Goal: Task Accomplishment & Management: Manage account settings

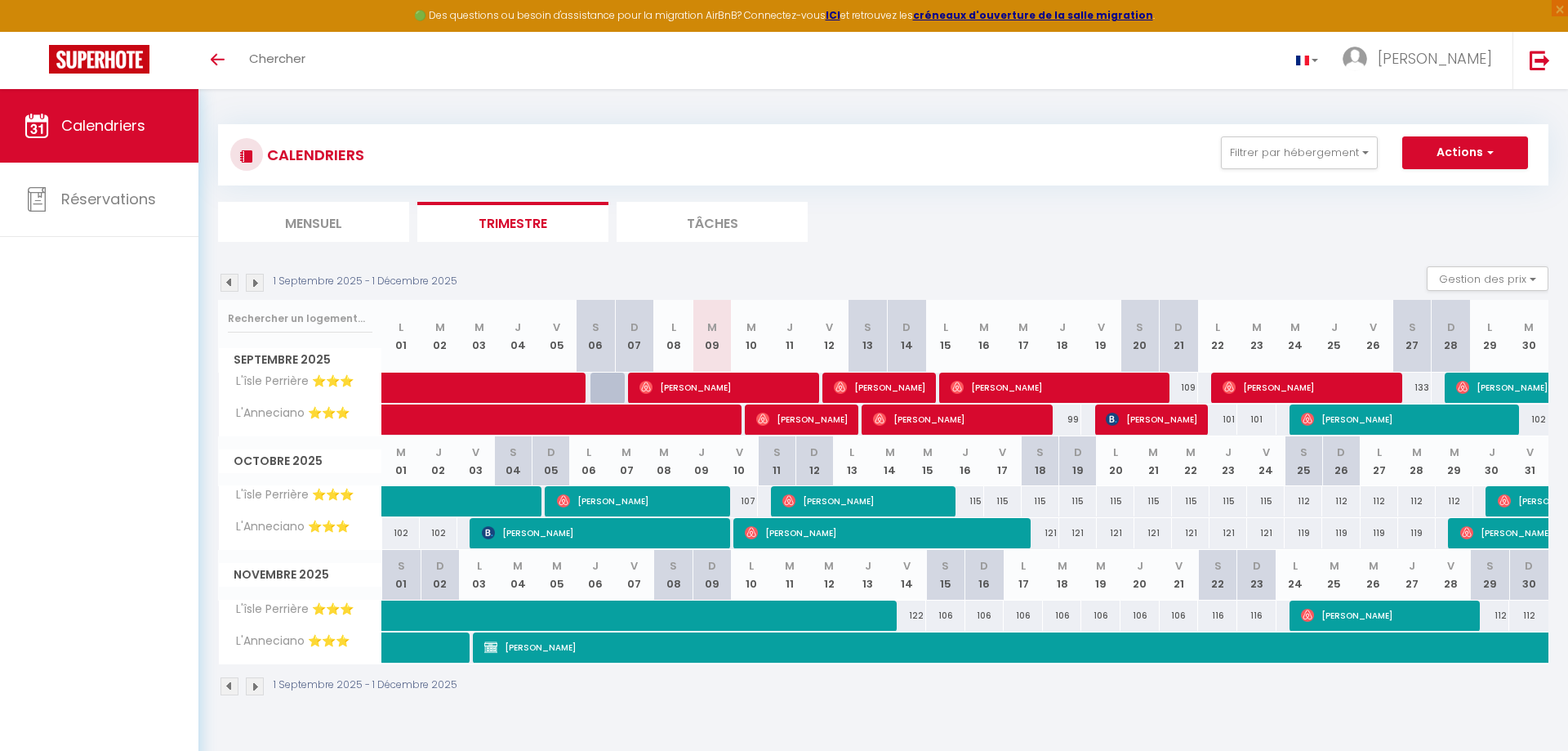
click at [1353, 424] on span "[PERSON_NAME]" at bounding box center [1406, 419] width 209 height 31
select select "OK"
select select "0"
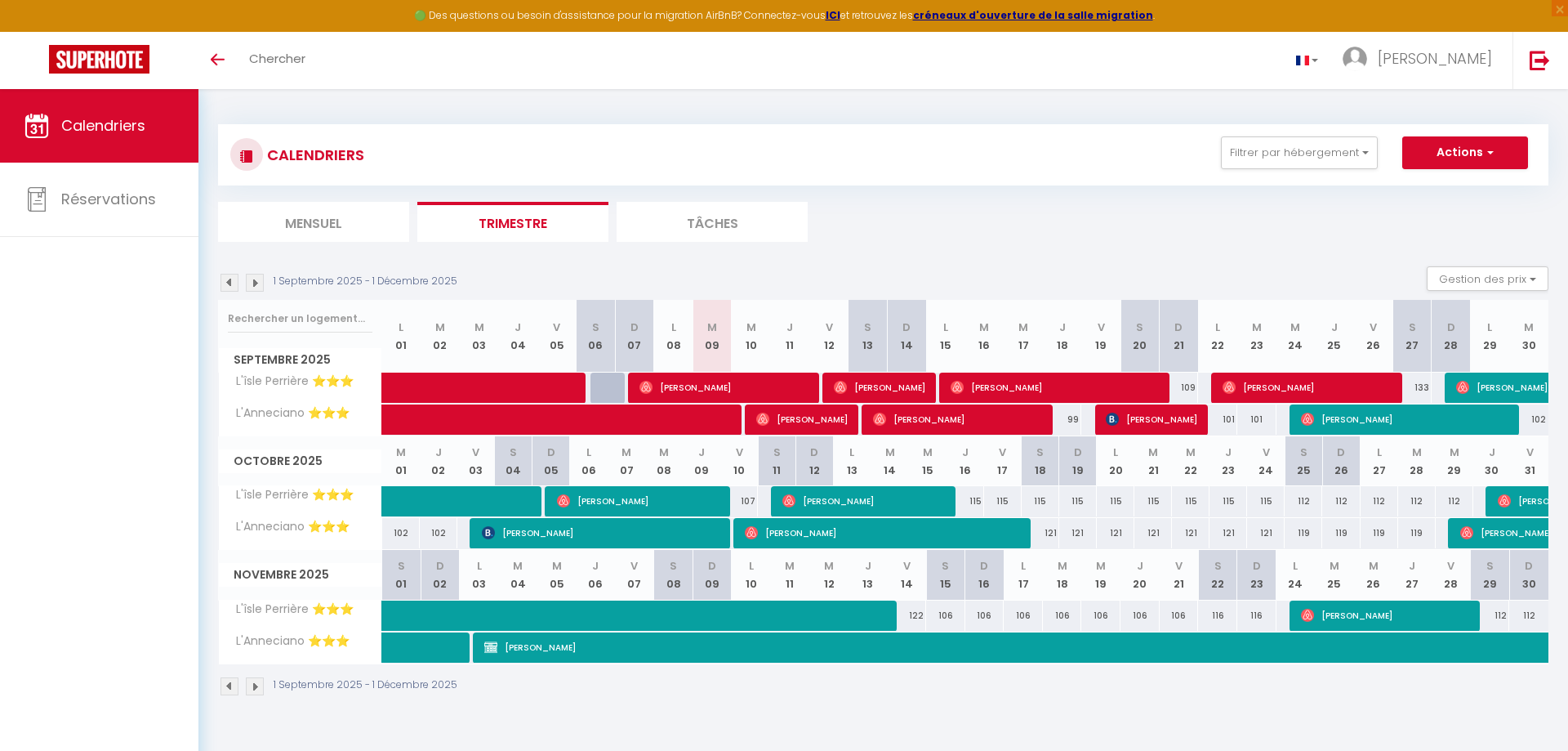
select select "1"
select select
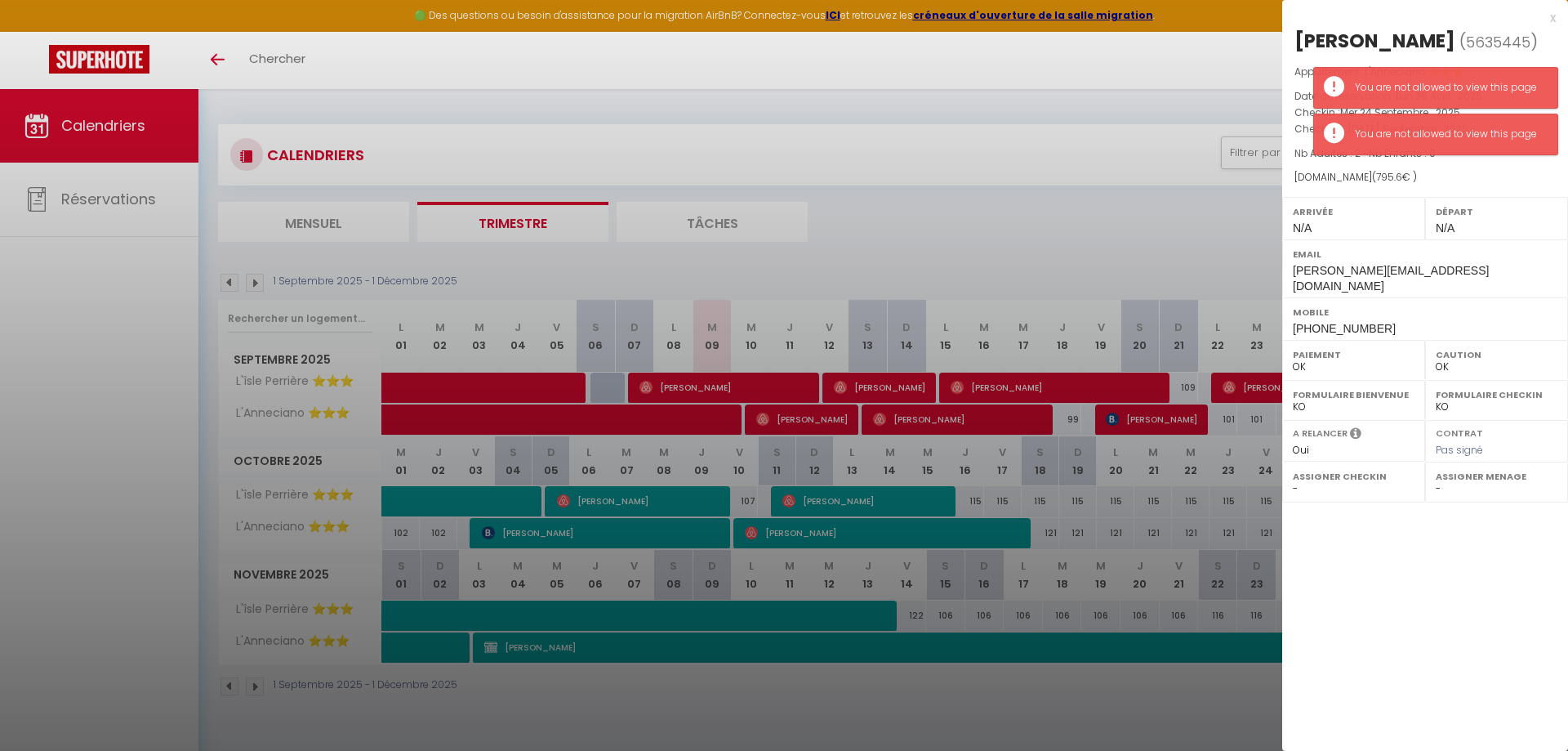
click at [1552, 22] on div "x" at bounding box center [1419, 17] width 273 height 19
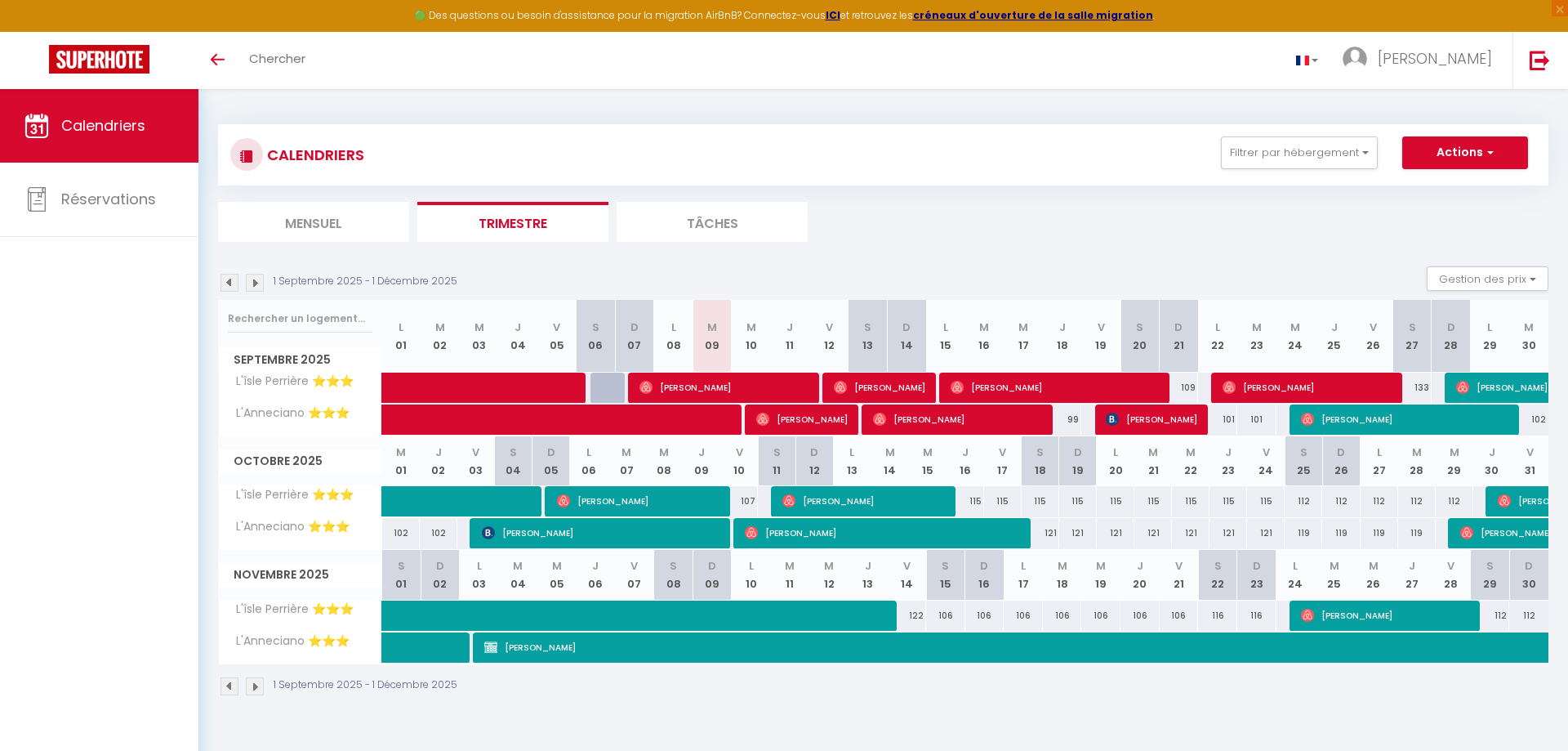
click at [723, 375] on span "[PERSON_NAME]" at bounding box center [724, 387] width 170 height 31
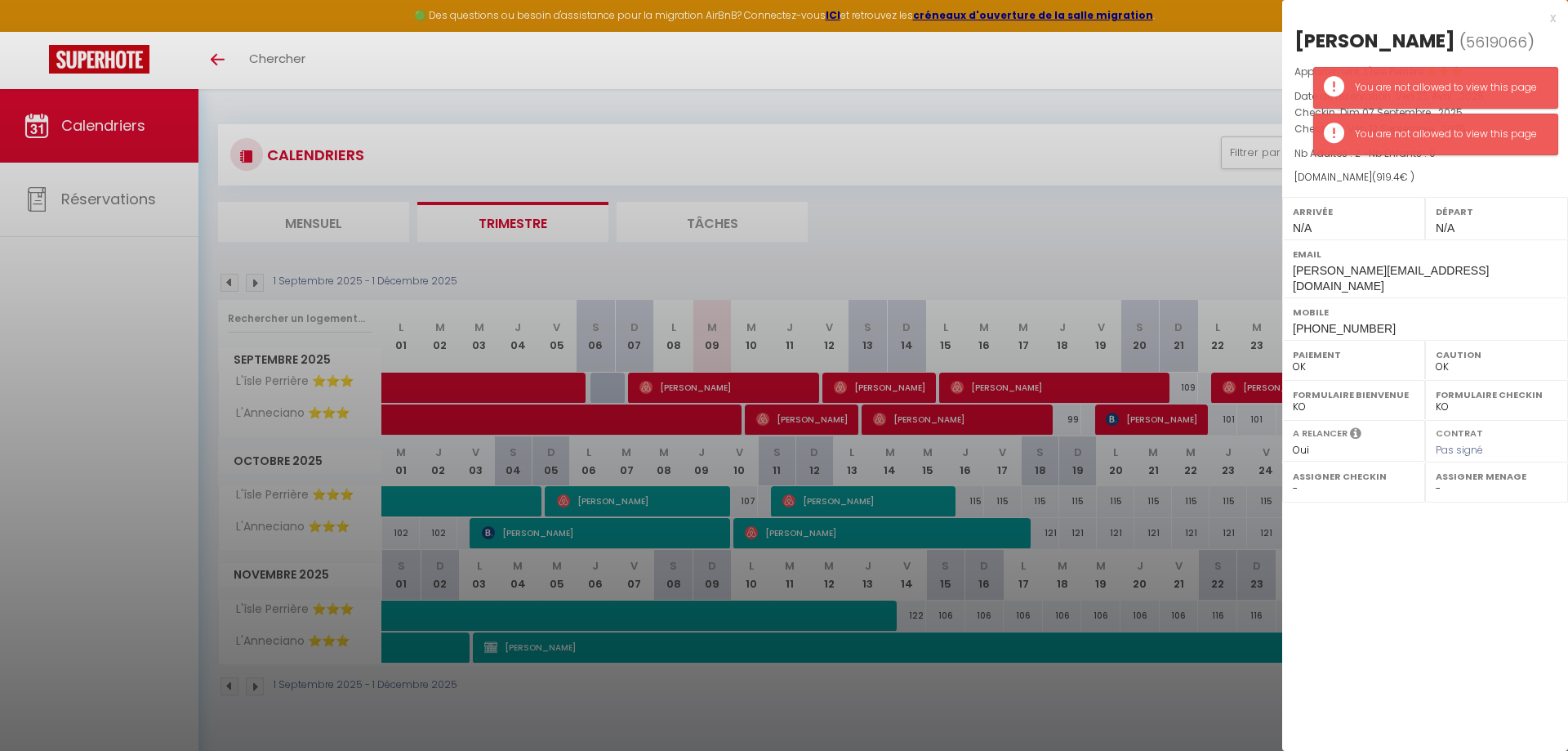
click at [1552, 28] on h2 "[PERSON_NAME] ( 5619066 )" at bounding box center [1425, 41] width 261 height 28
click at [1552, 18] on div "x" at bounding box center [1419, 17] width 273 height 19
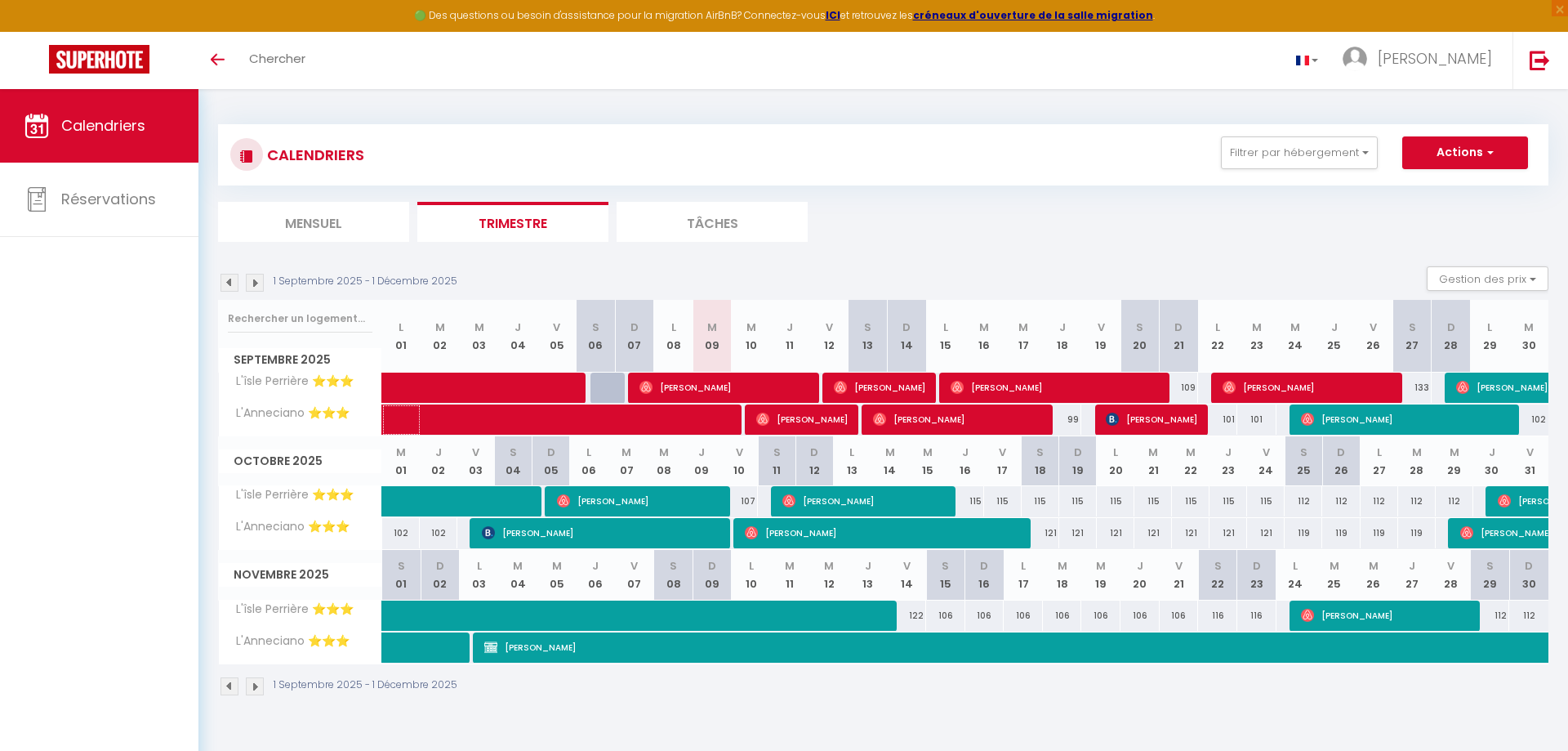
click at [618, 408] on span at bounding box center [576, 420] width 338 height 31
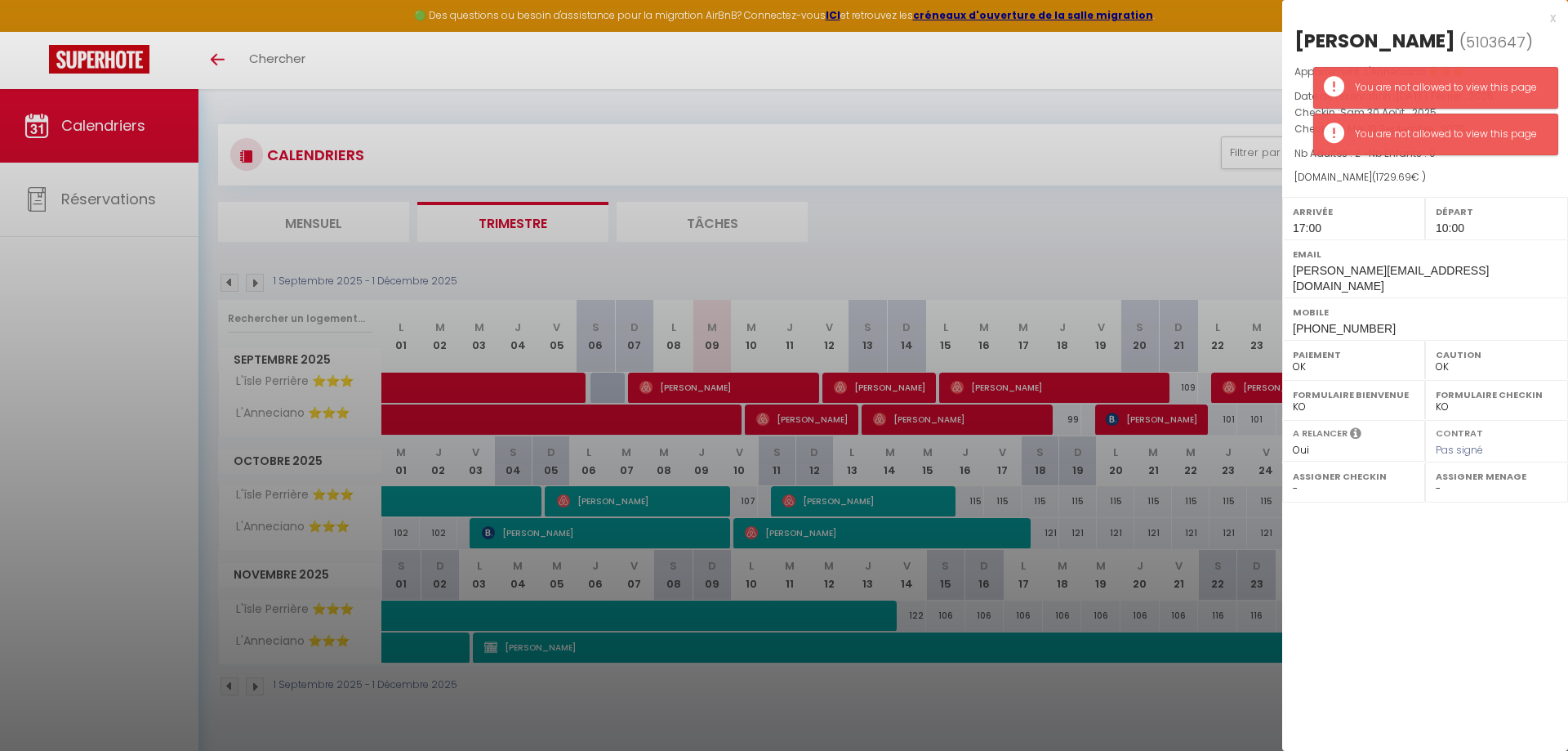
click at [1546, 19] on div "x" at bounding box center [1419, 17] width 273 height 19
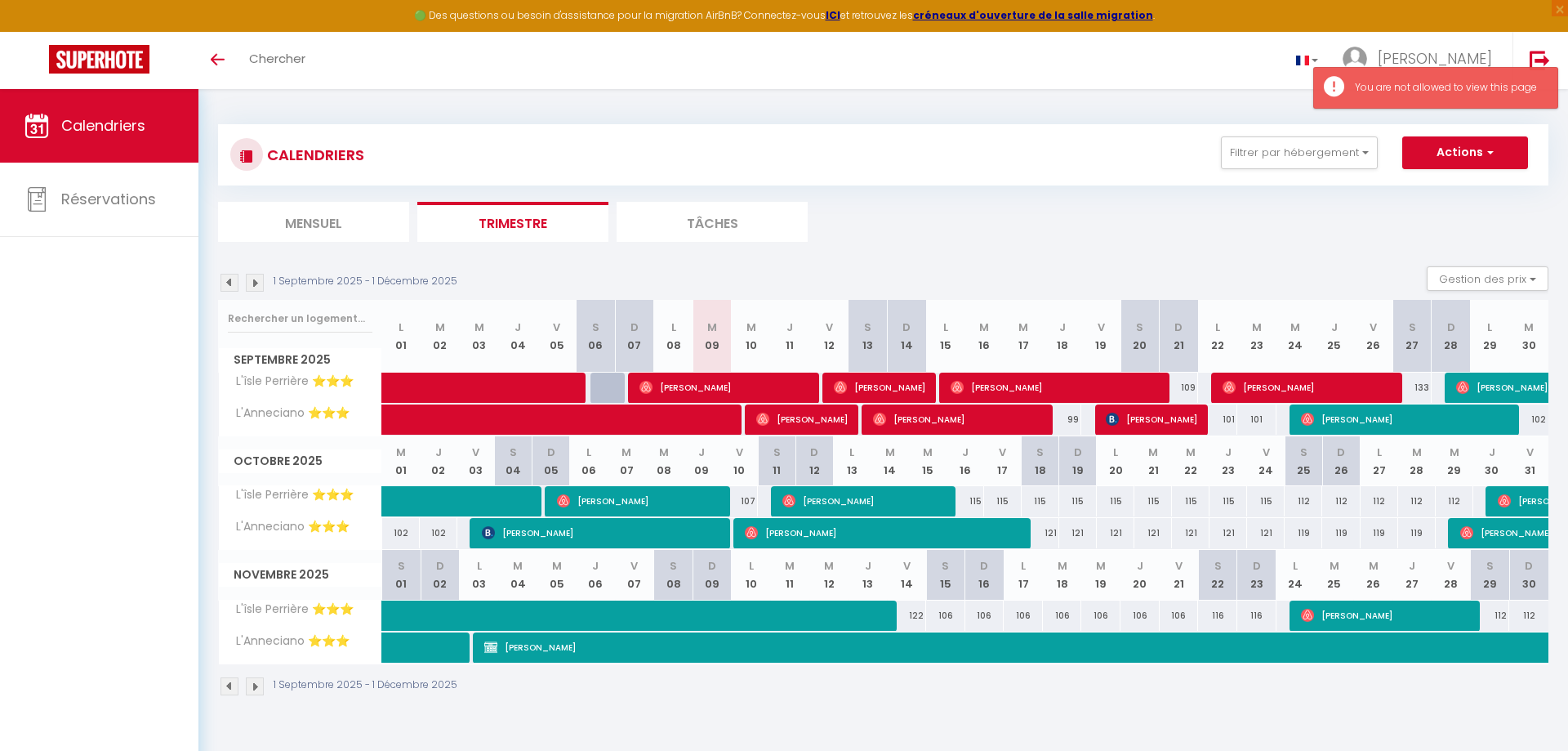
click at [799, 408] on span "[PERSON_NAME]" at bounding box center [802, 419] width 92 height 31
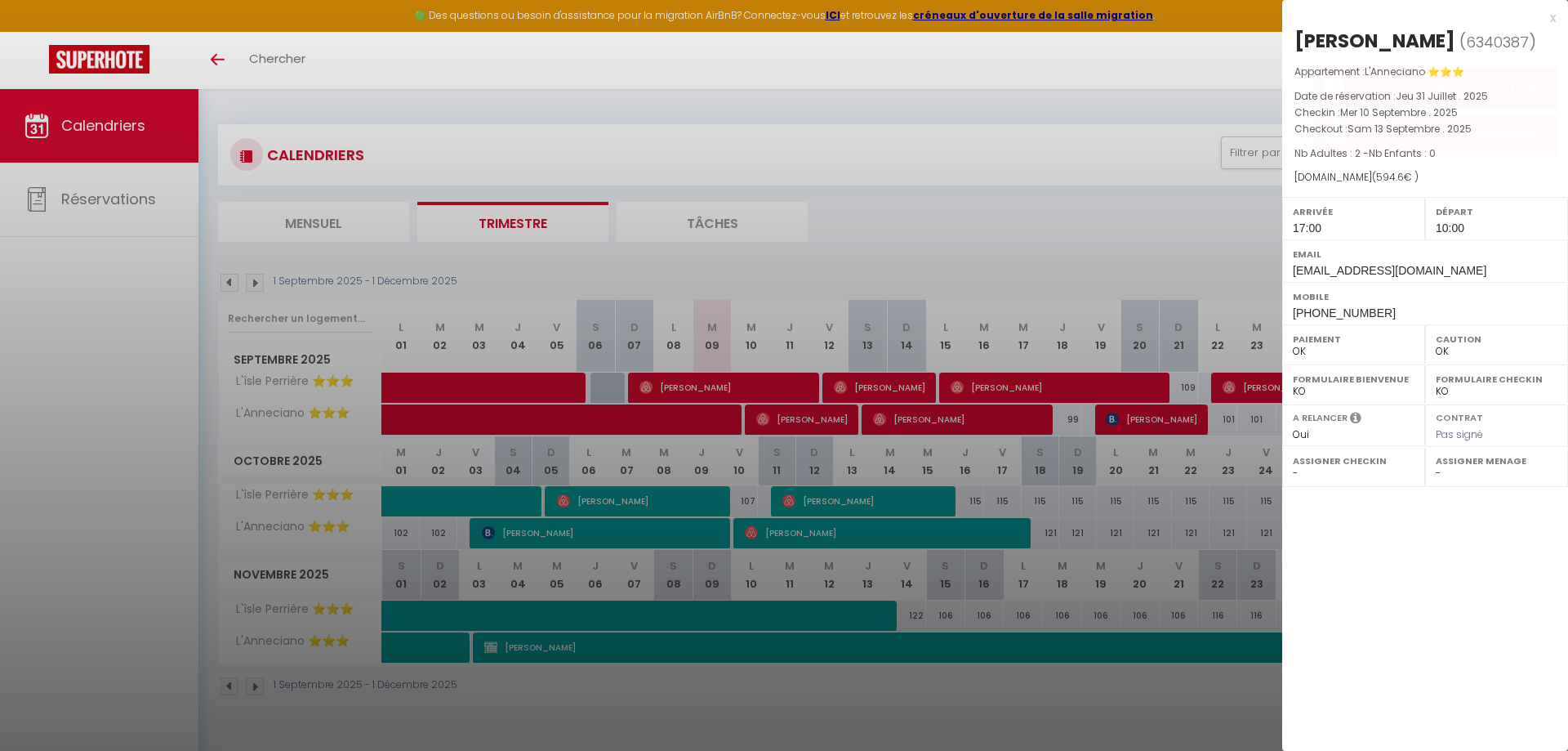
click at [1551, 19] on div "x" at bounding box center [1419, 17] width 273 height 19
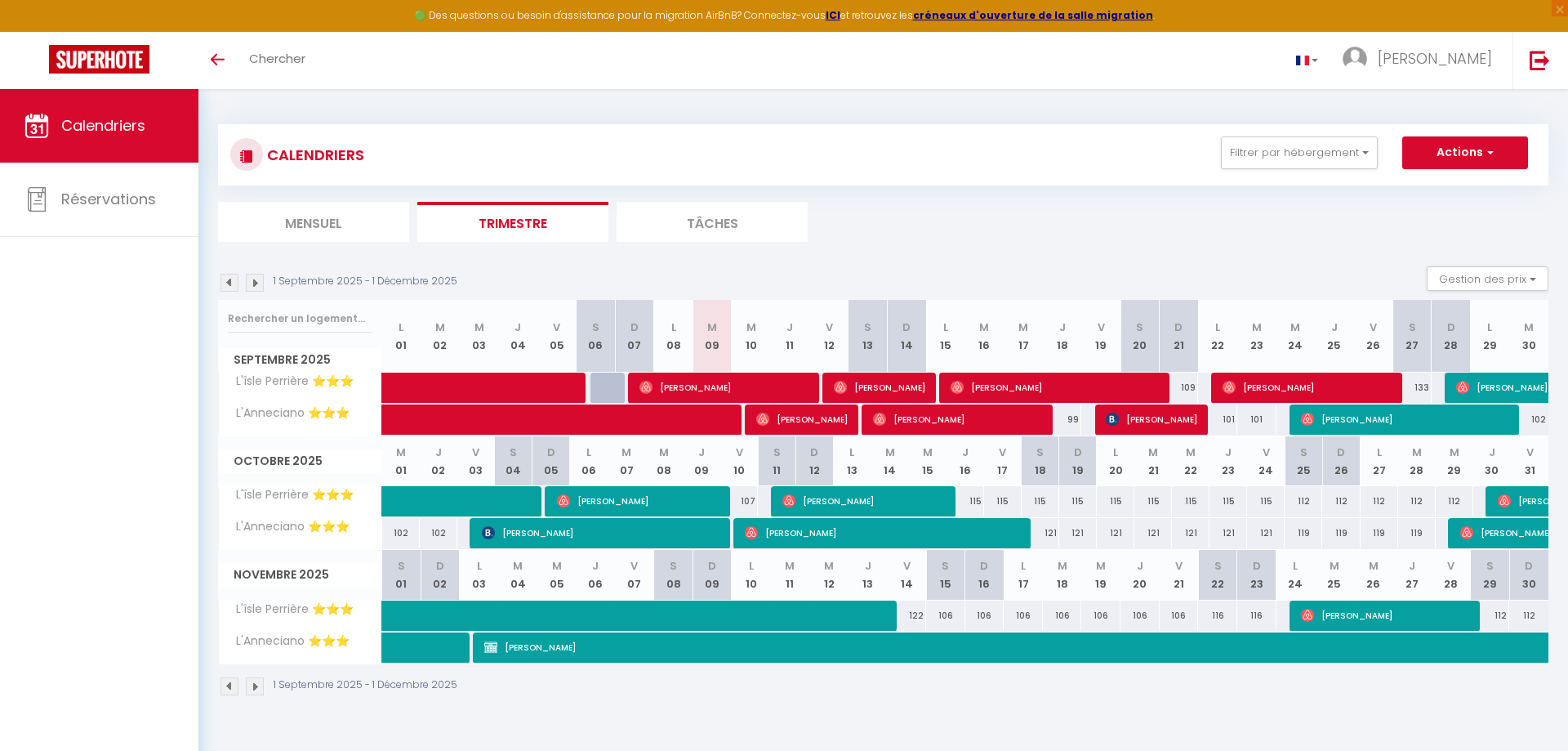
click at [872, 387] on span "[PERSON_NAME]" at bounding box center [880, 387] width 92 height 31
select select
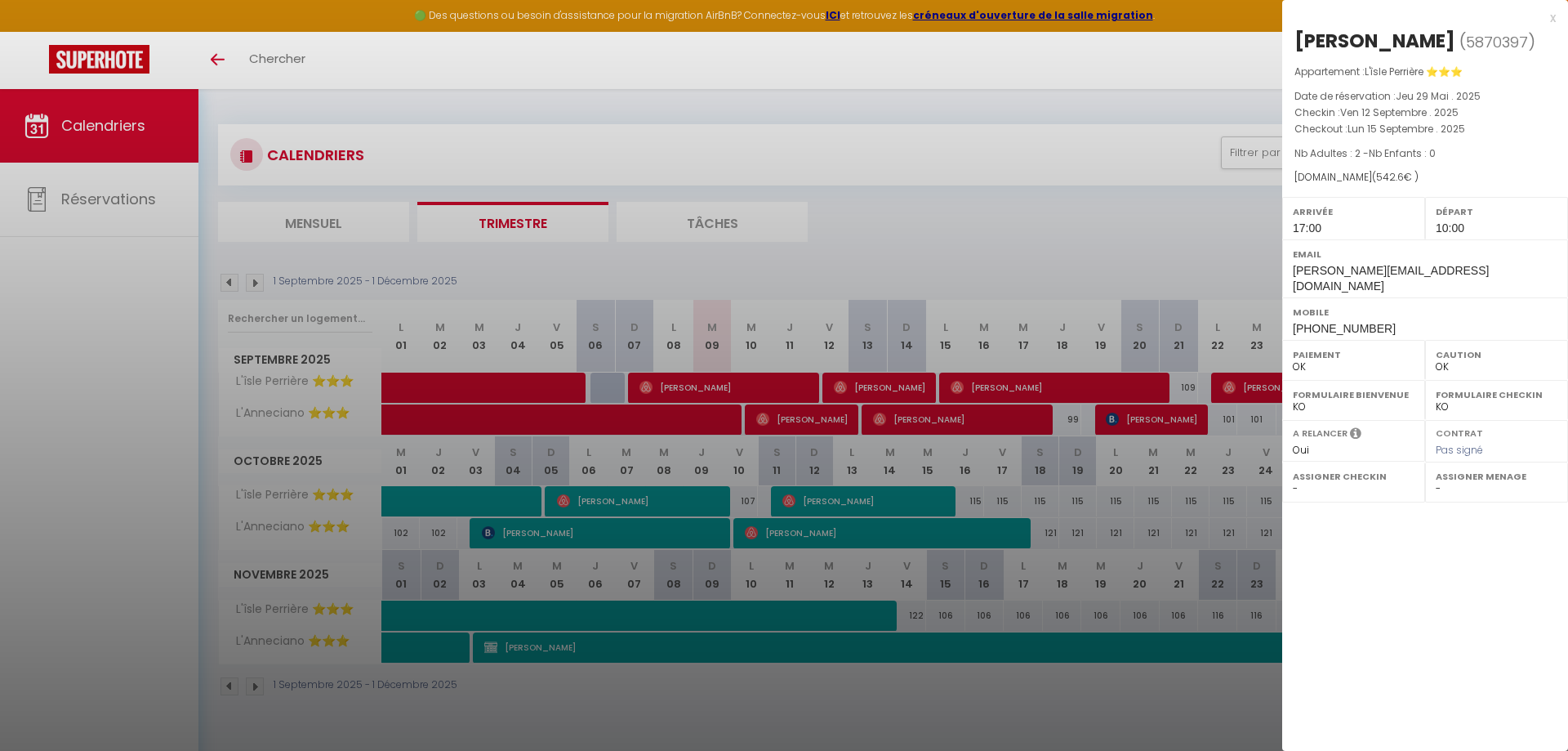
click at [1553, 18] on div "x" at bounding box center [1419, 17] width 273 height 19
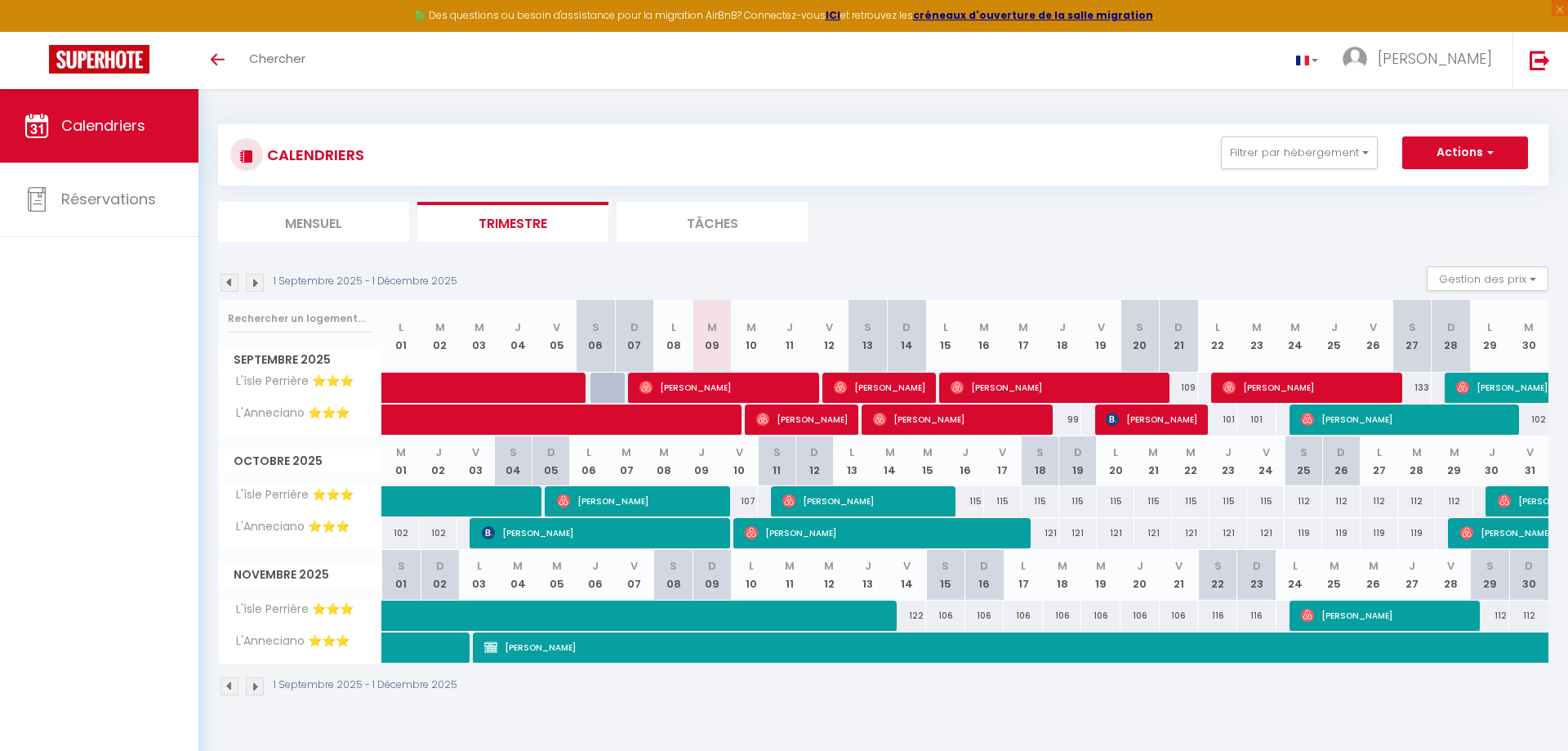
click at [920, 423] on span "[PERSON_NAME]" at bounding box center [957, 419] width 170 height 31
select select "0"
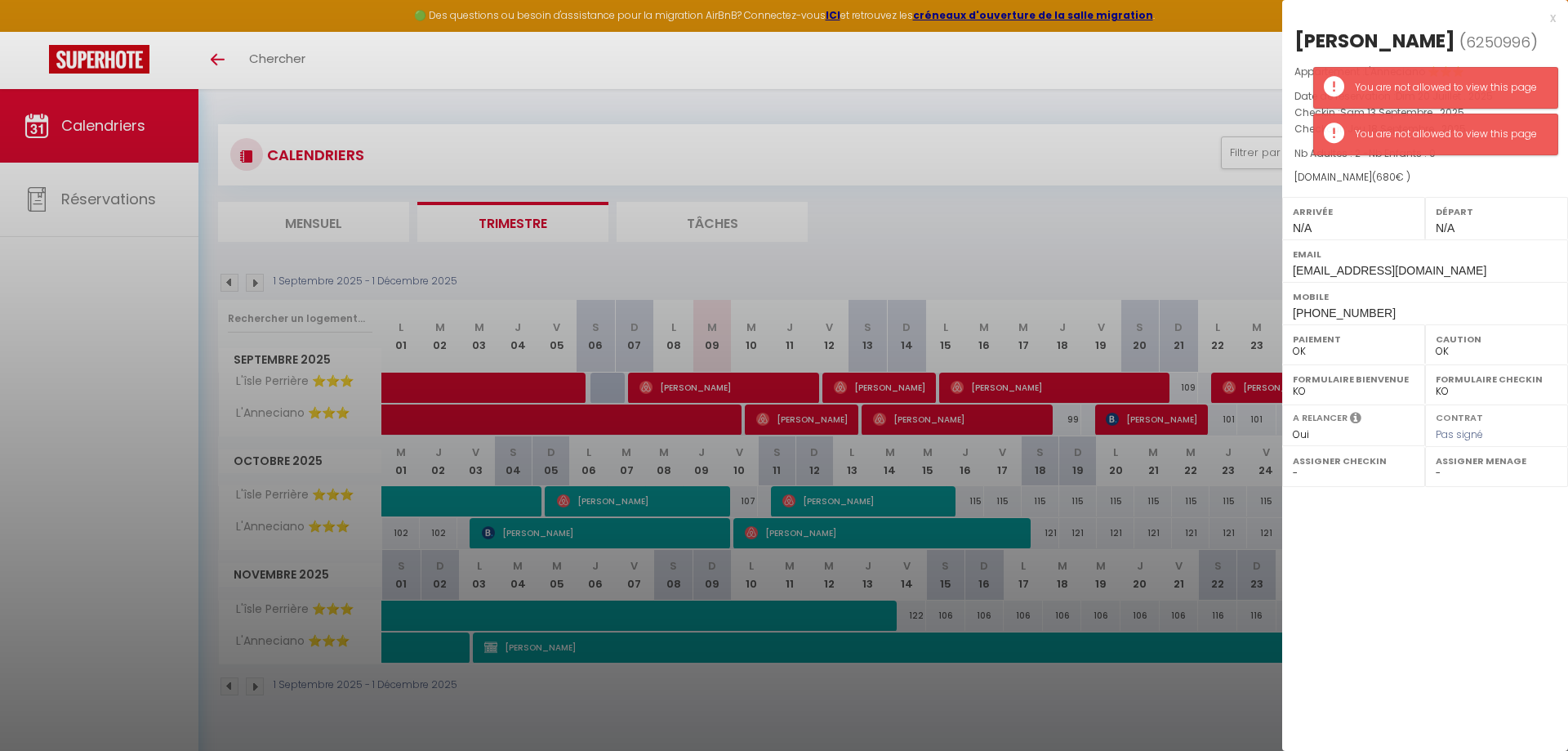
click at [1551, 19] on div "x" at bounding box center [1419, 17] width 273 height 19
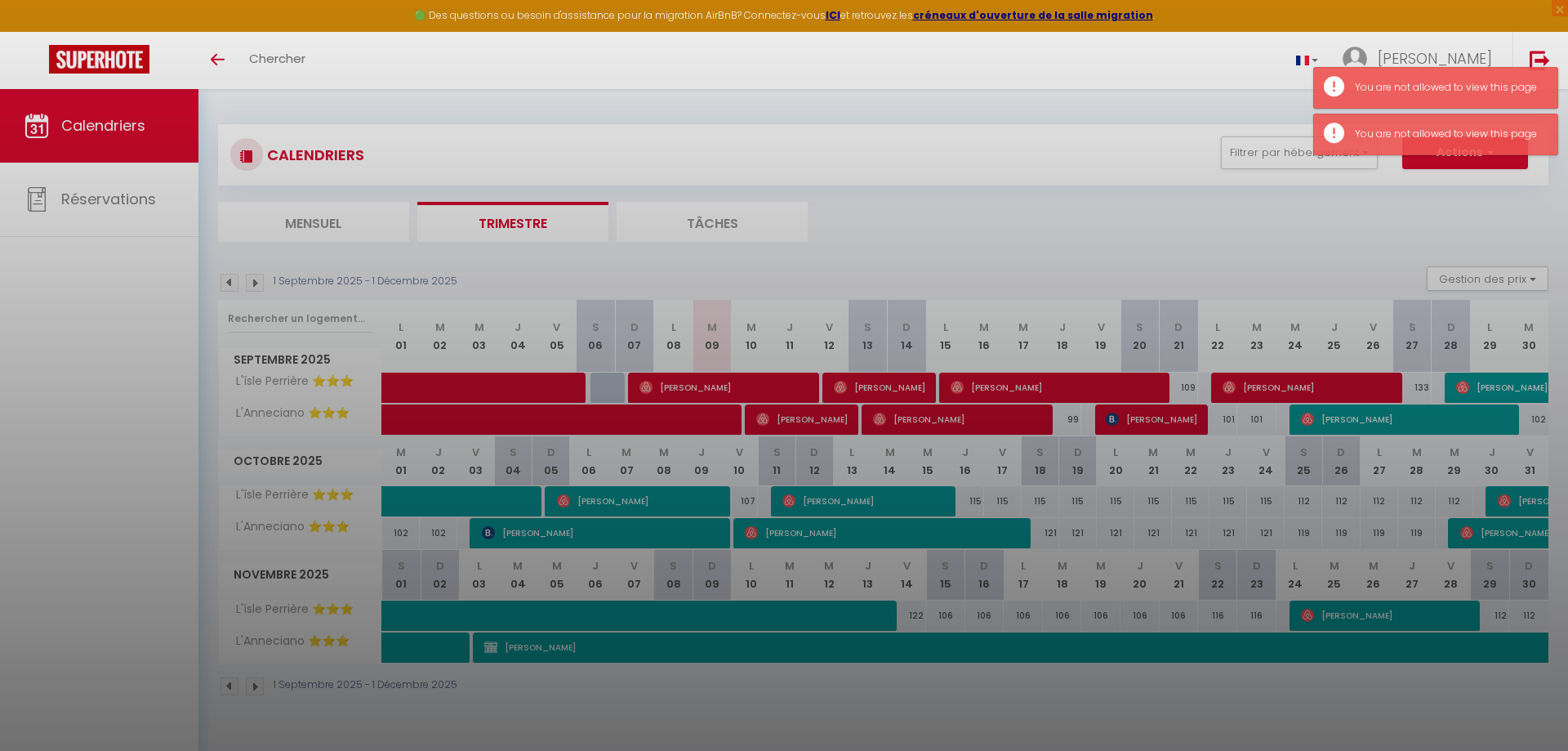
select select
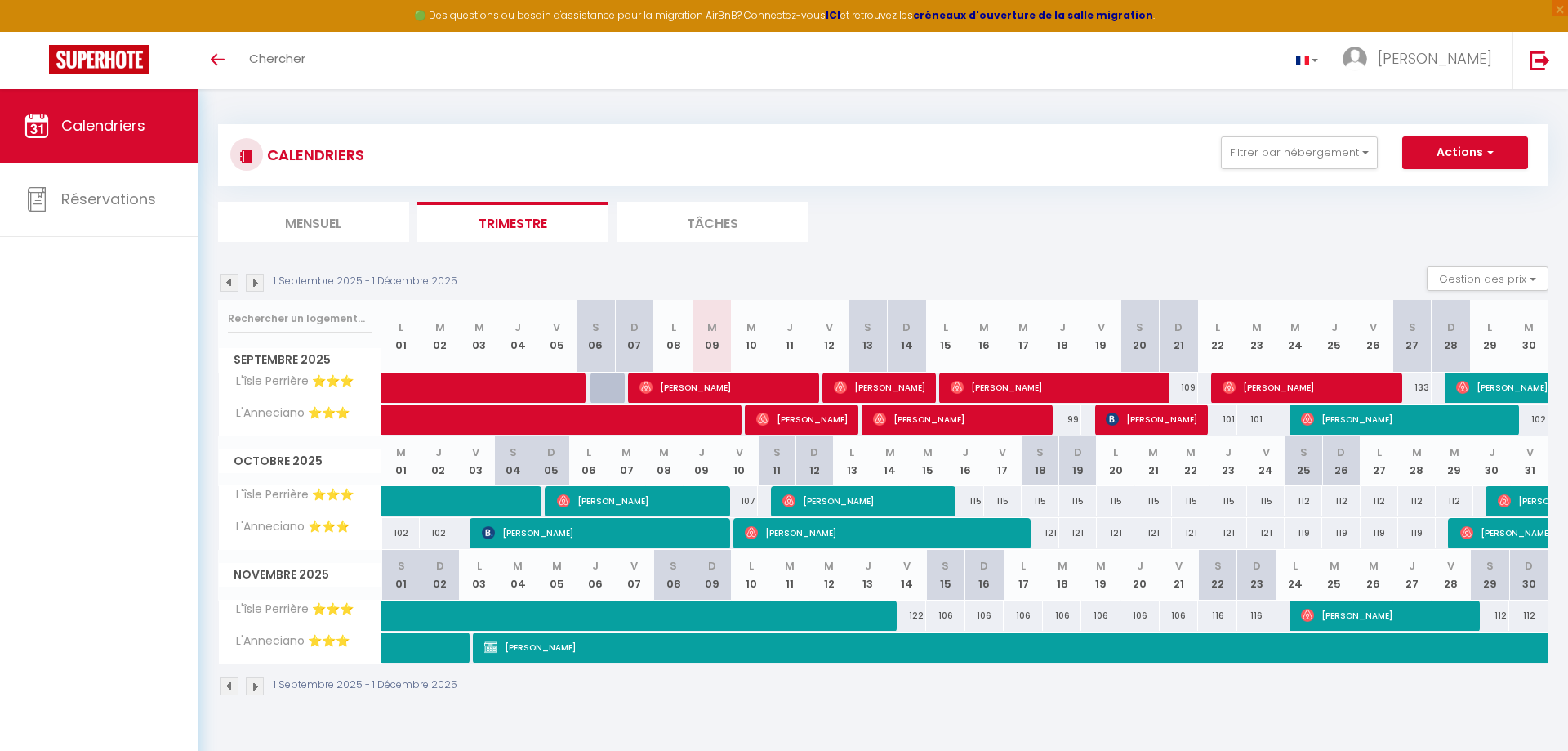
click at [1012, 387] on span "[PERSON_NAME]" at bounding box center [1055, 387] width 209 height 31
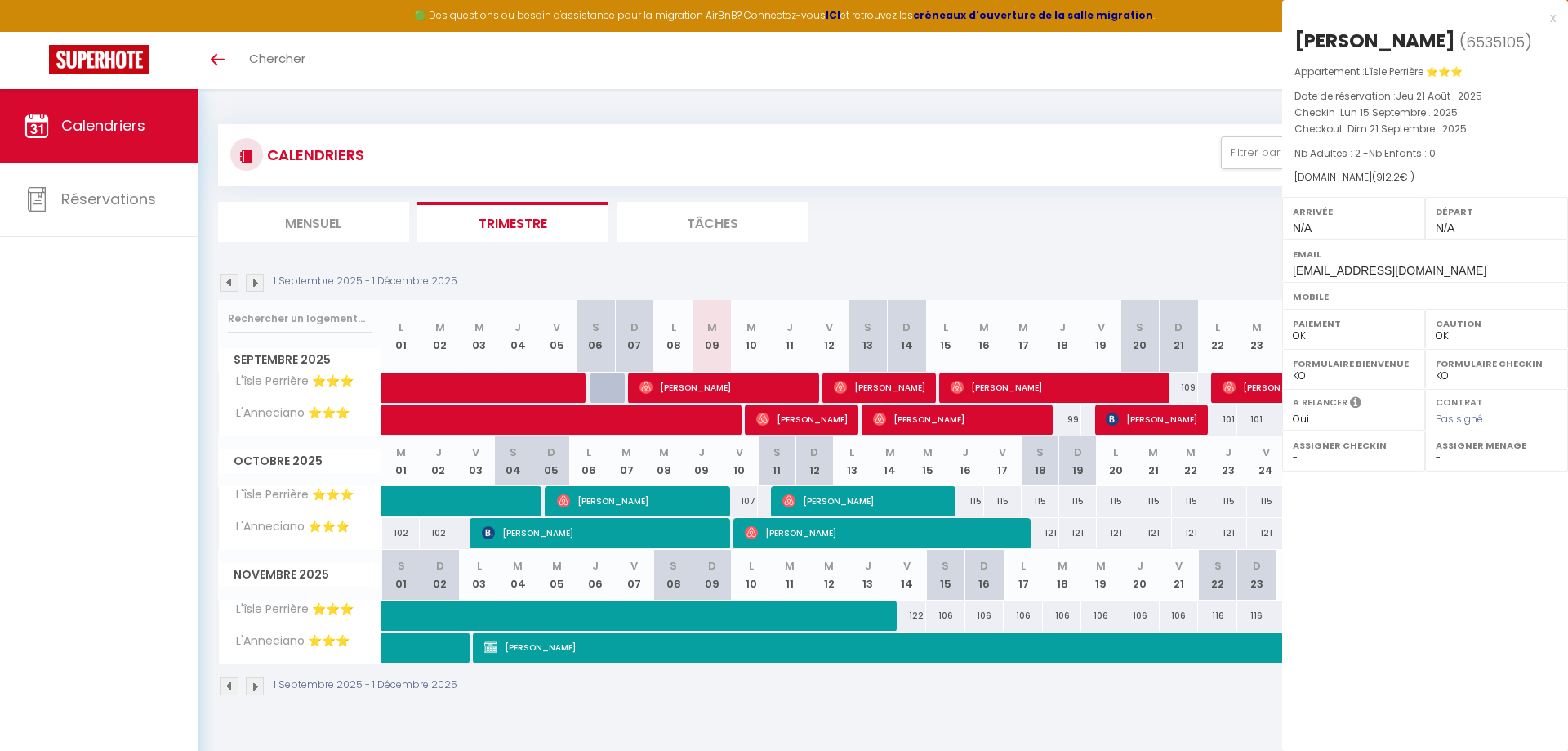
select select "KO"
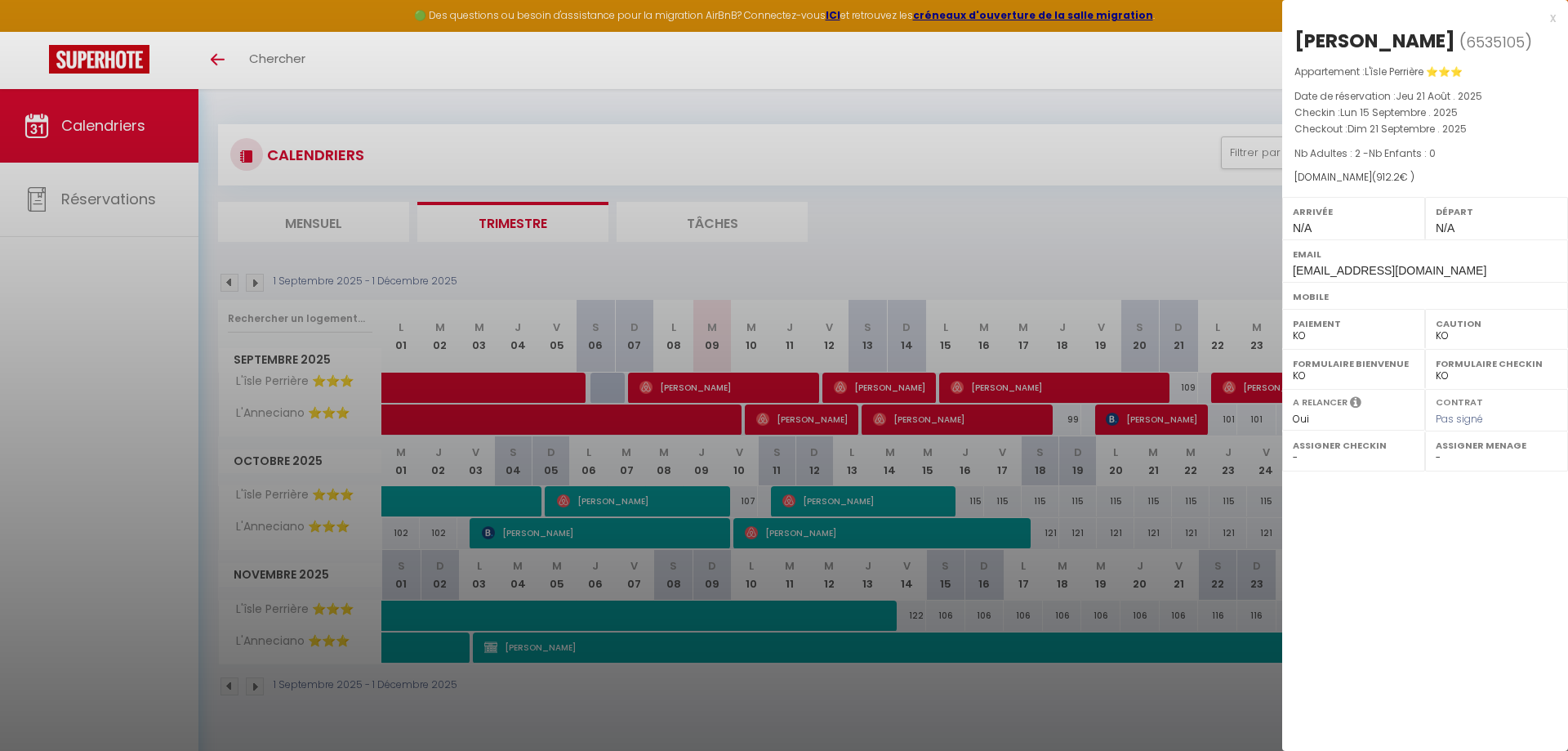
click at [1552, 20] on div "x" at bounding box center [1419, 17] width 273 height 19
select select
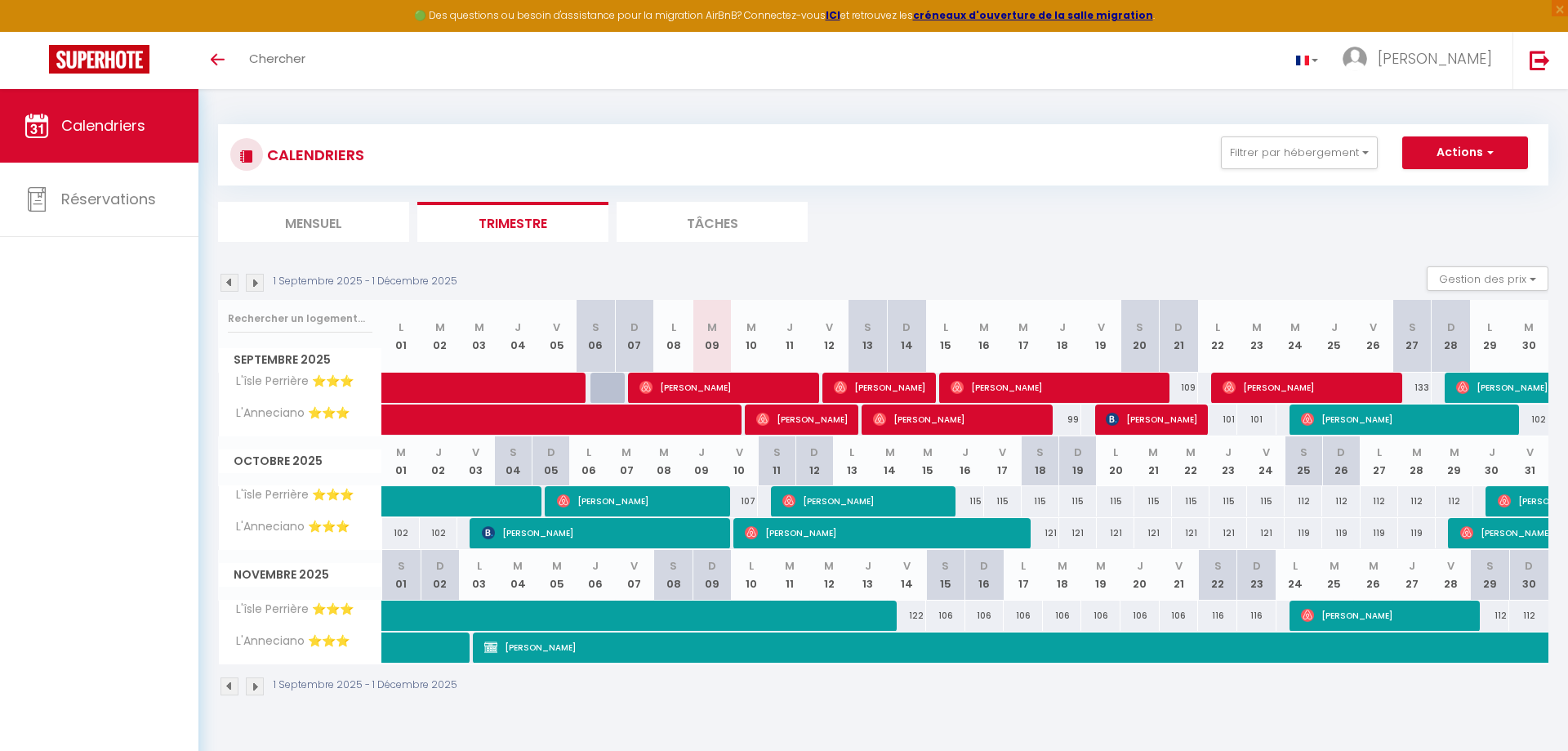
click at [1154, 417] on span "[PERSON_NAME]" at bounding box center [1152, 419] width 92 height 31
select select "OK"
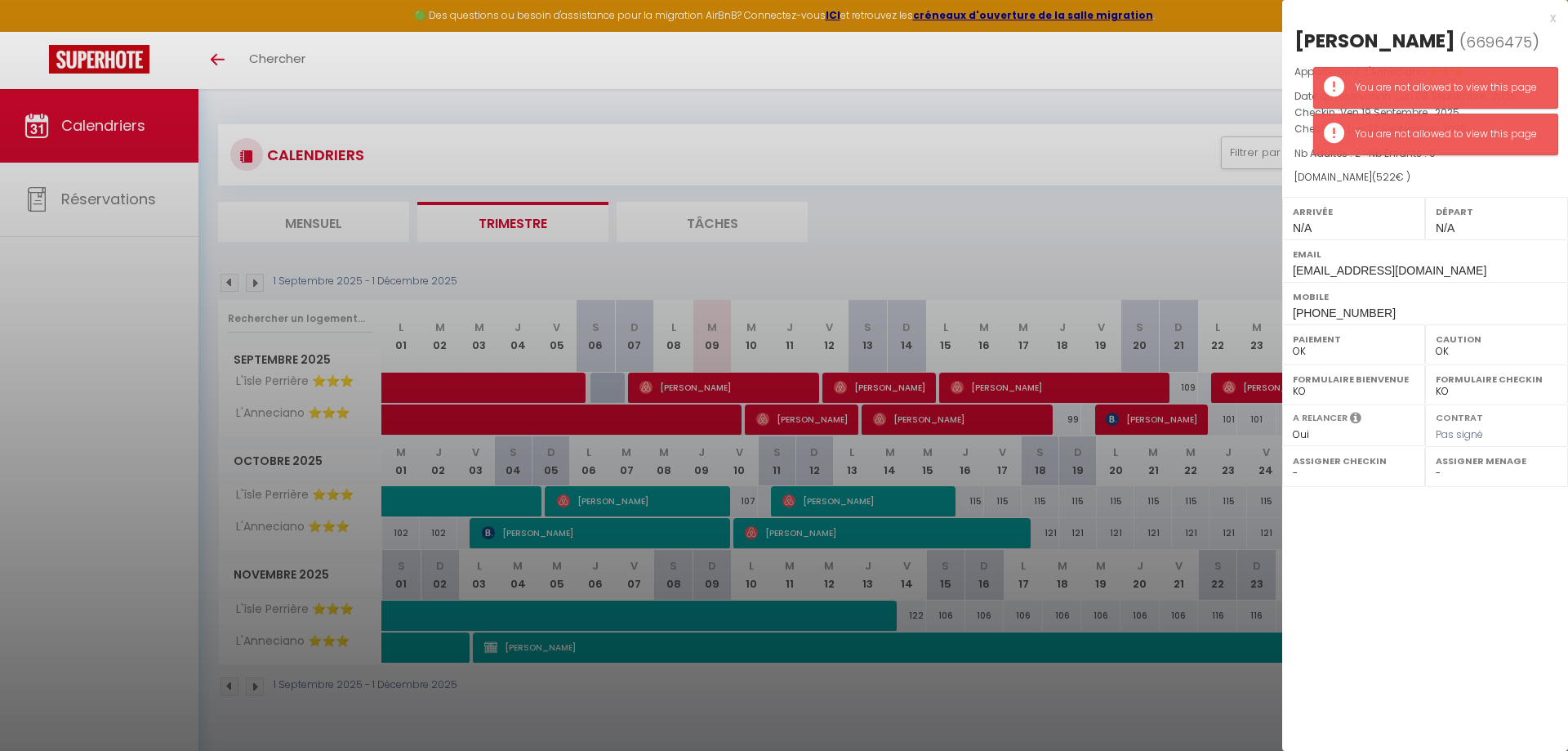
click at [1551, 17] on div "x" at bounding box center [1419, 17] width 273 height 19
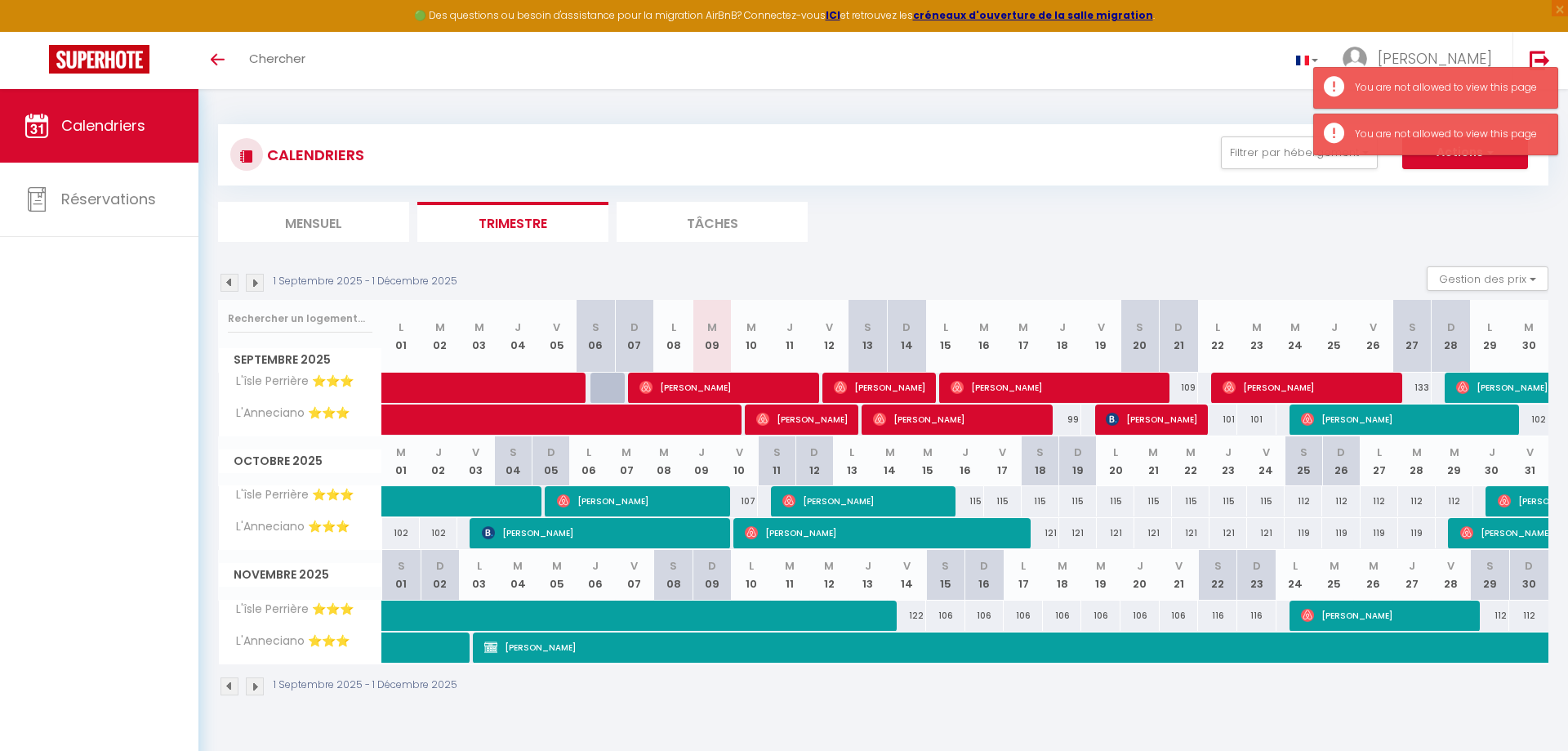
click at [1247, 385] on span "[PERSON_NAME]" at bounding box center [1308, 387] width 170 height 31
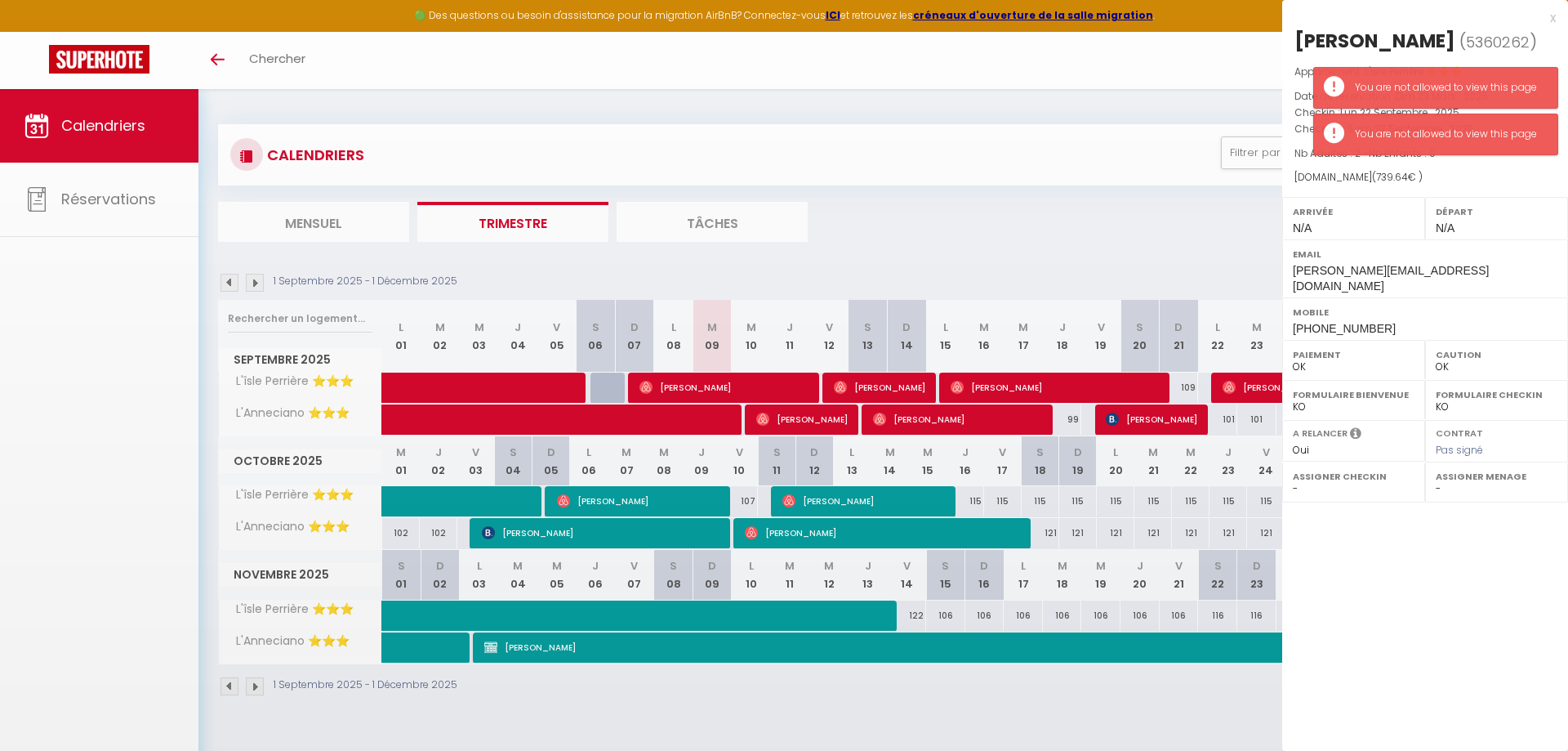
select select
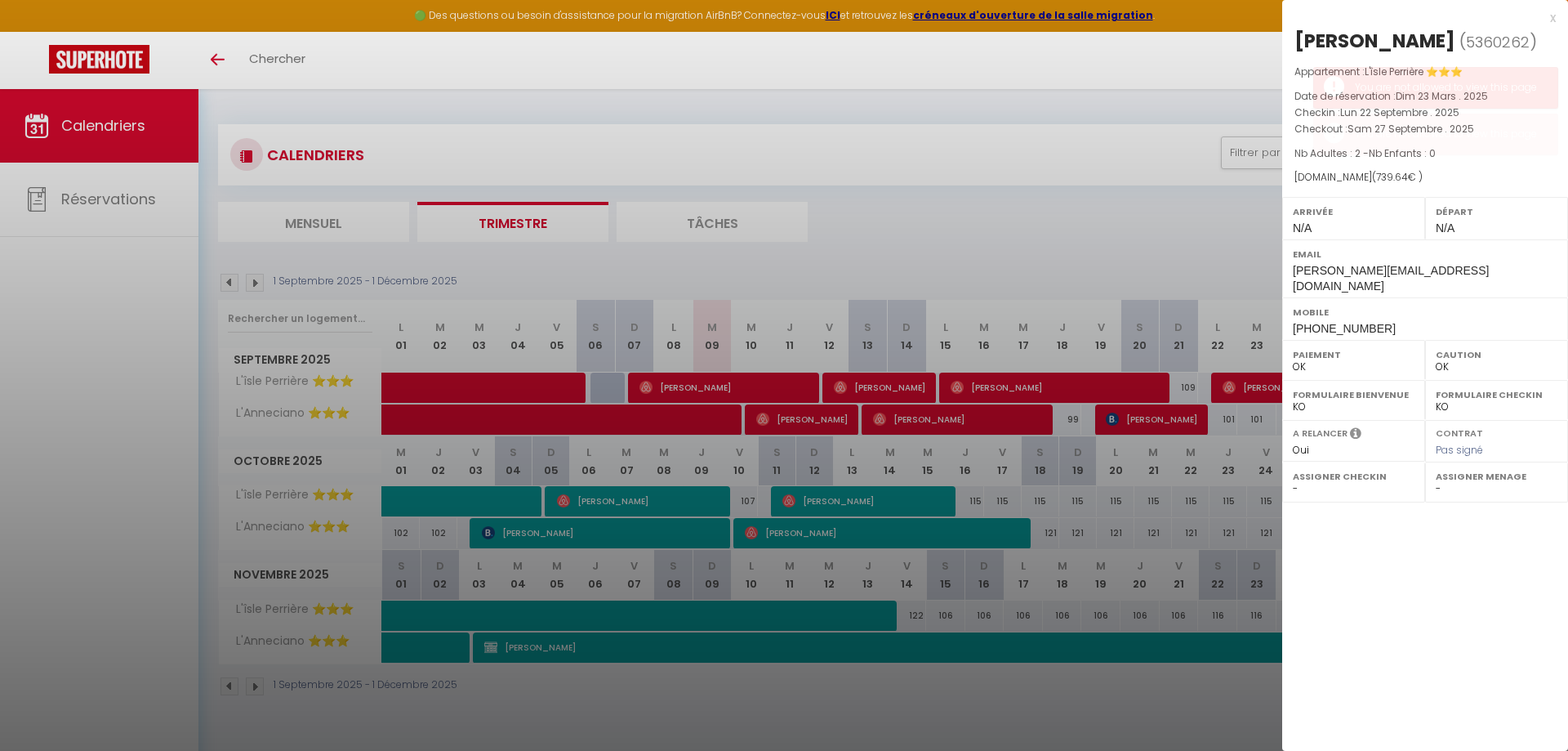
click at [1553, 20] on div "x" at bounding box center [1419, 17] width 273 height 19
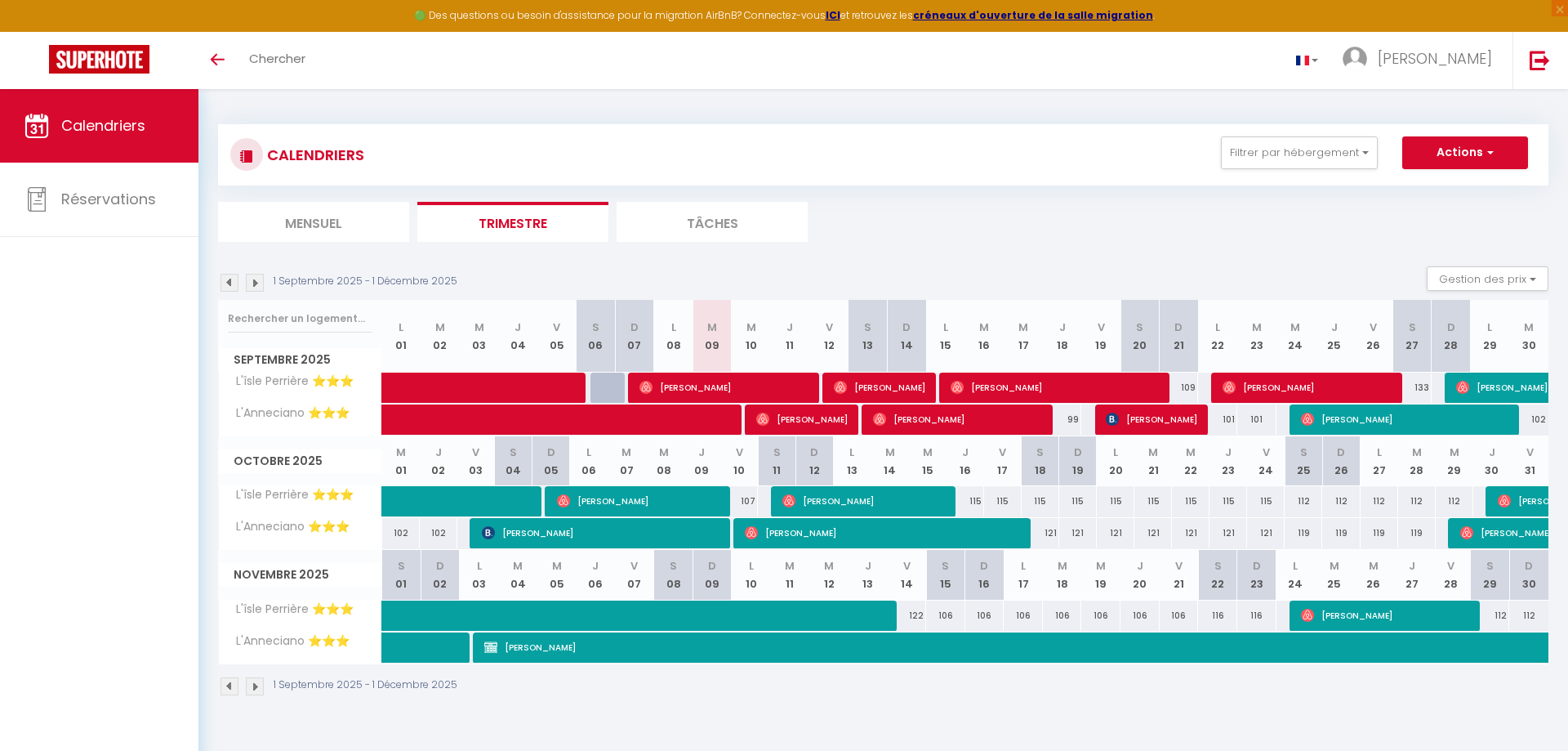
click at [1359, 423] on span "[PERSON_NAME]" at bounding box center [1406, 419] width 209 height 31
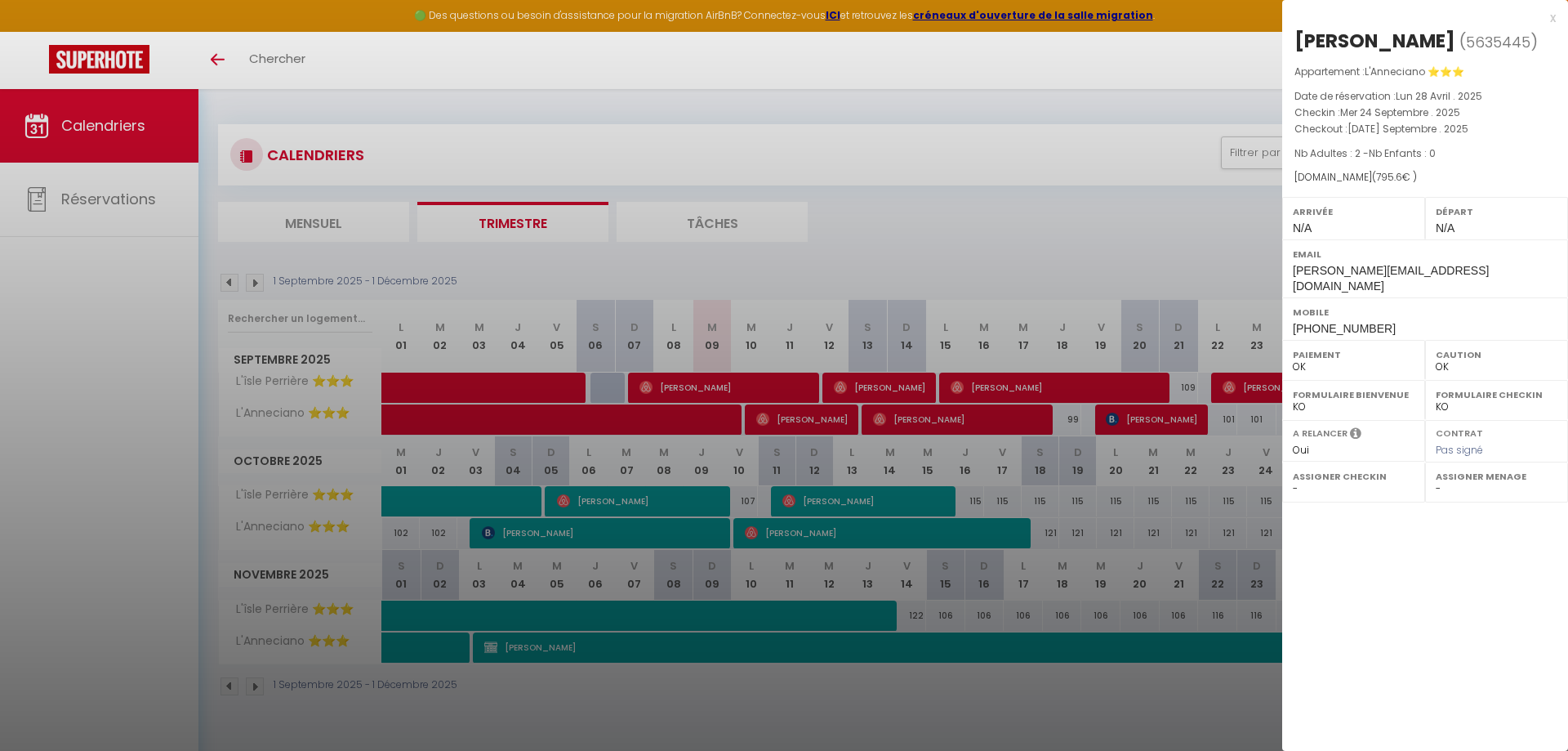
click at [1553, 18] on div "x" at bounding box center [1419, 17] width 273 height 19
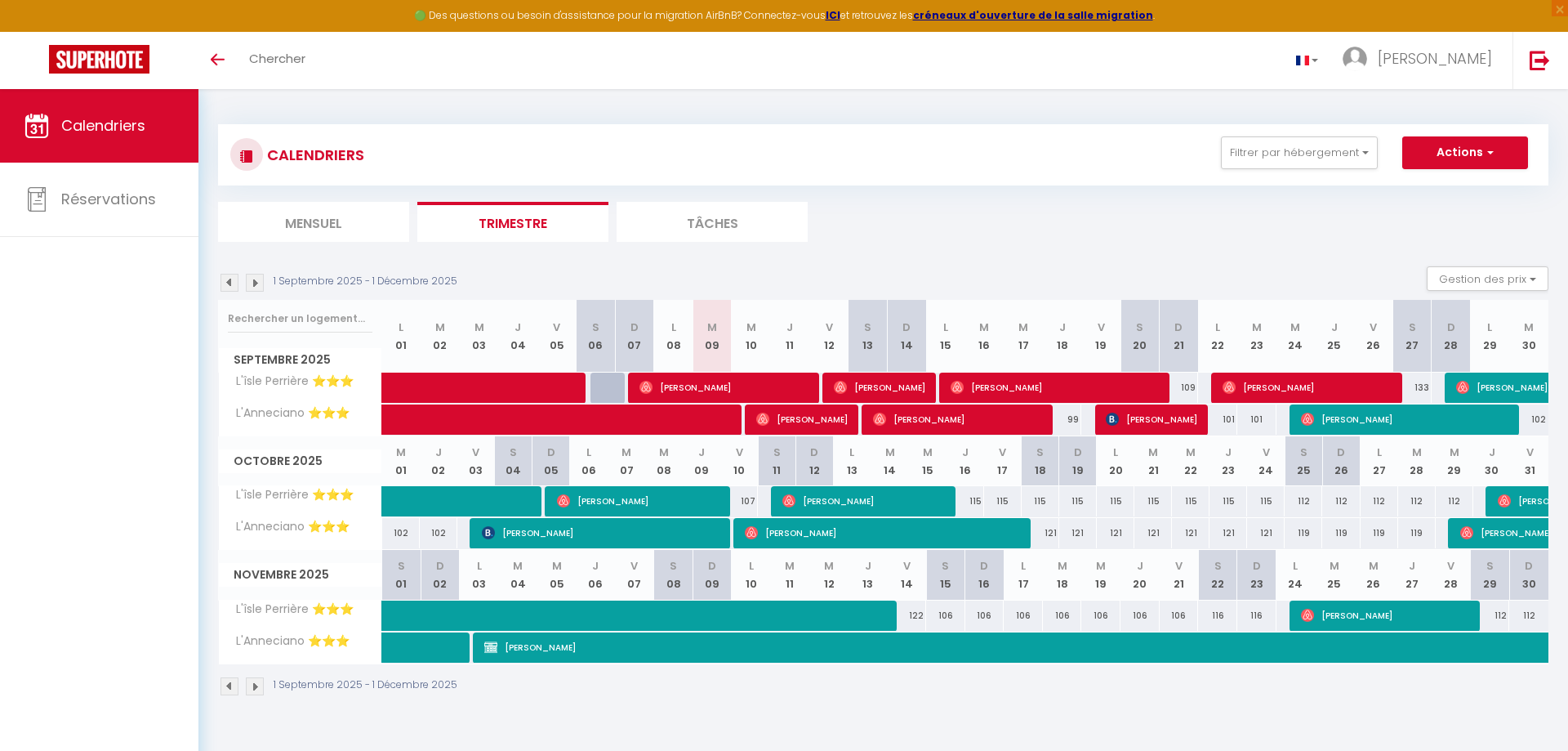
click at [1479, 384] on span "[PERSON_NAME]" at bounding box center [1587, 387] width 263 height 31
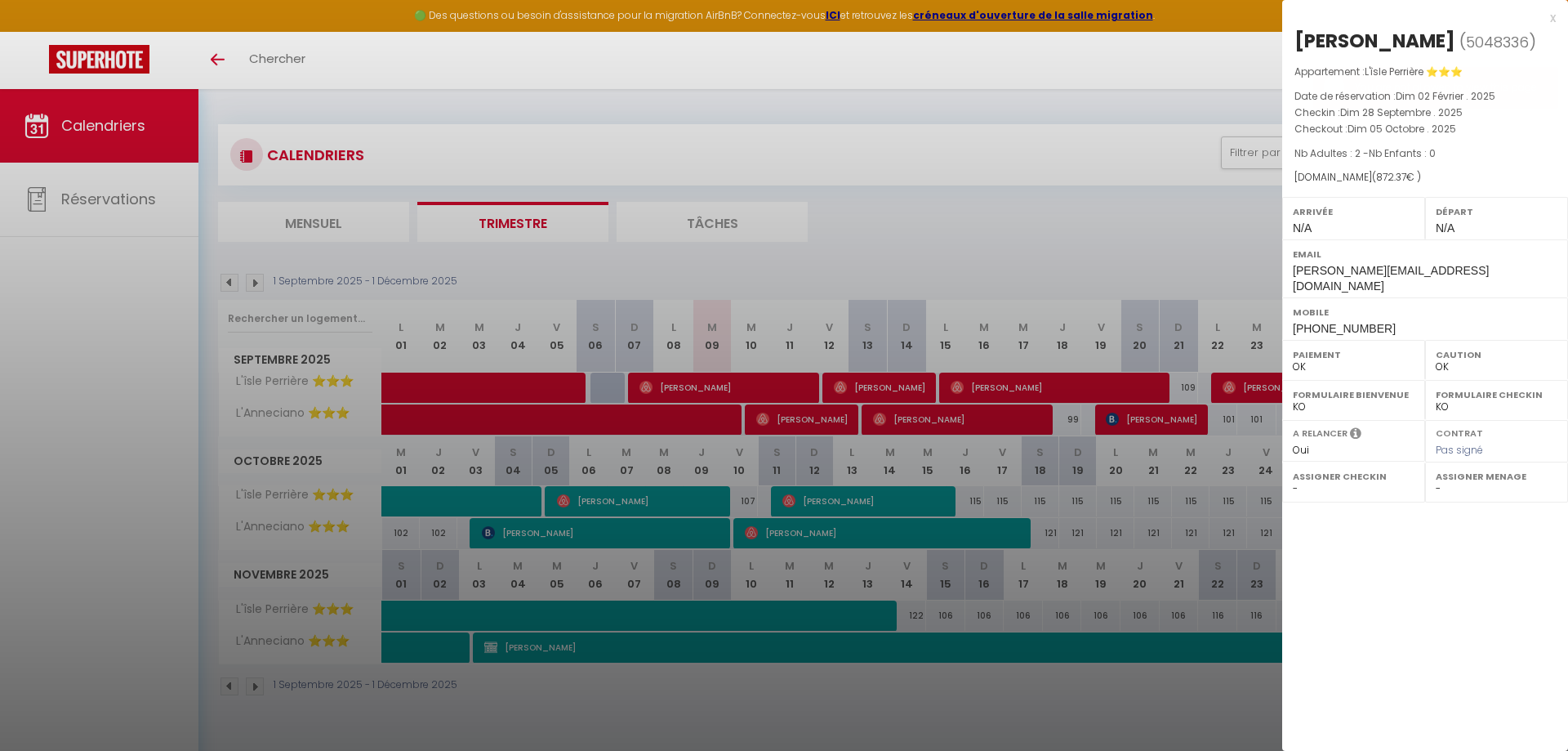
click at [1552, 18] on div "x" at bounding box center [1419, 17] width 273 height 19
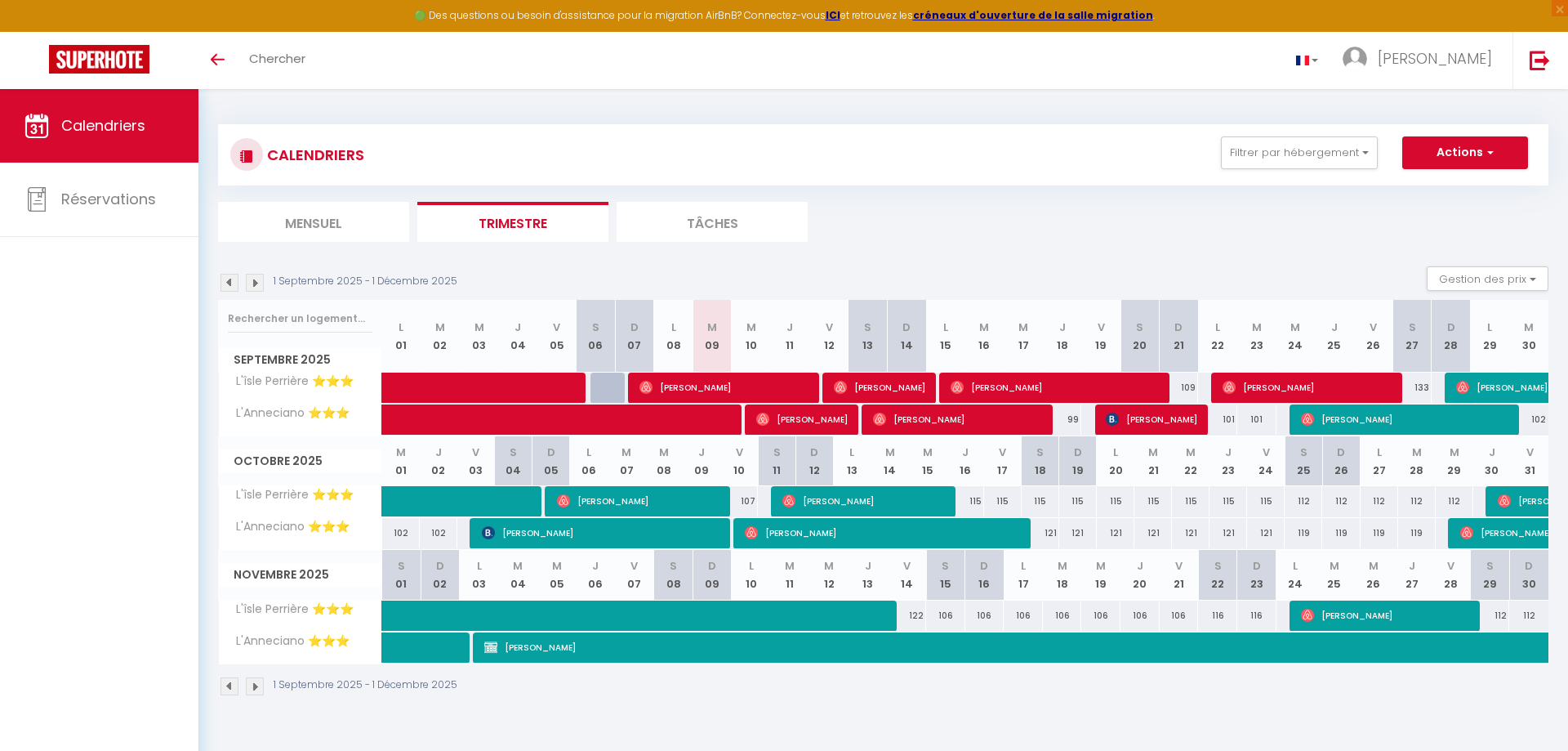
click at [224, 278] on img at bounding box center [230, 282] width 18 height 18
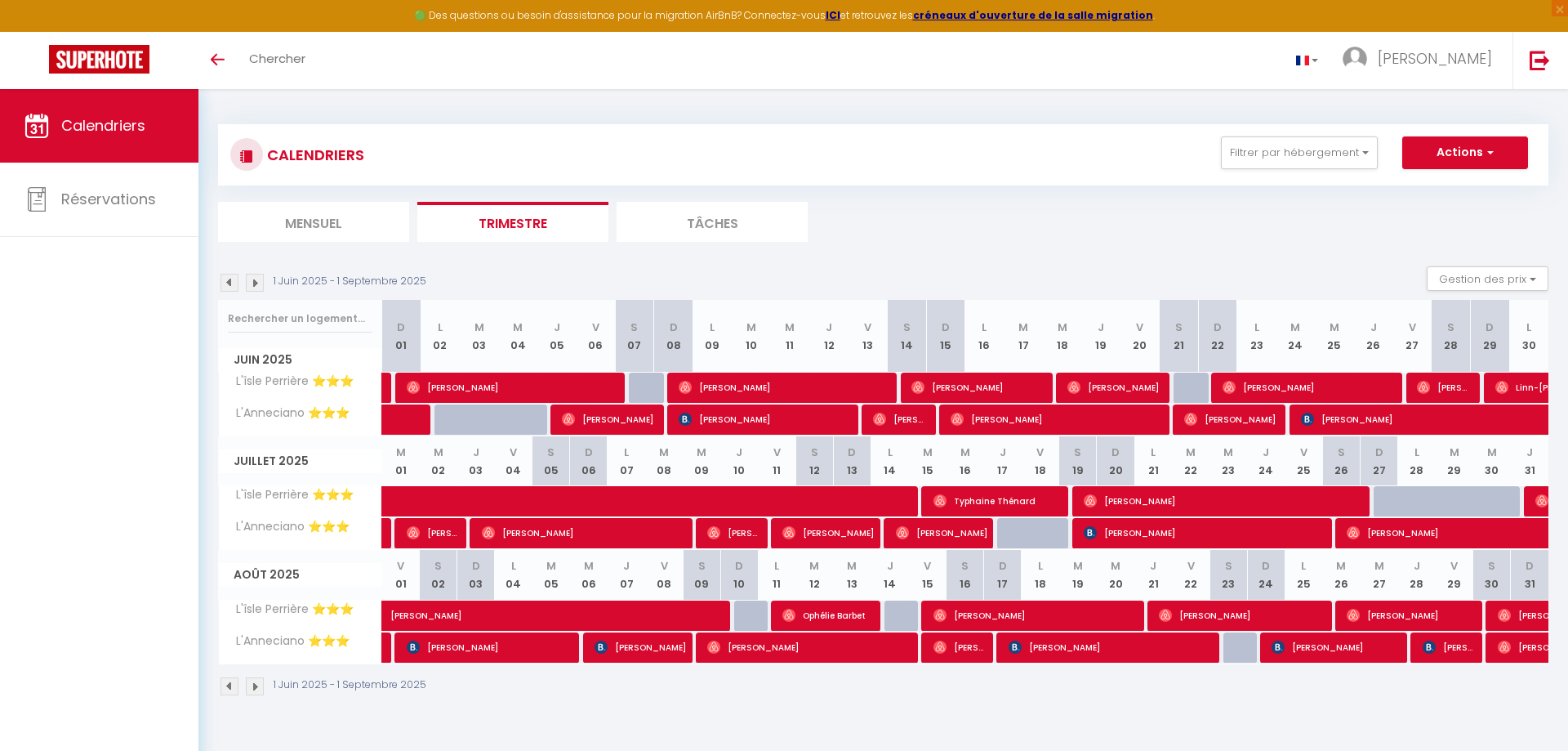
click at [231, 282] on img at bounding box center [230, 282] width 18 height 18
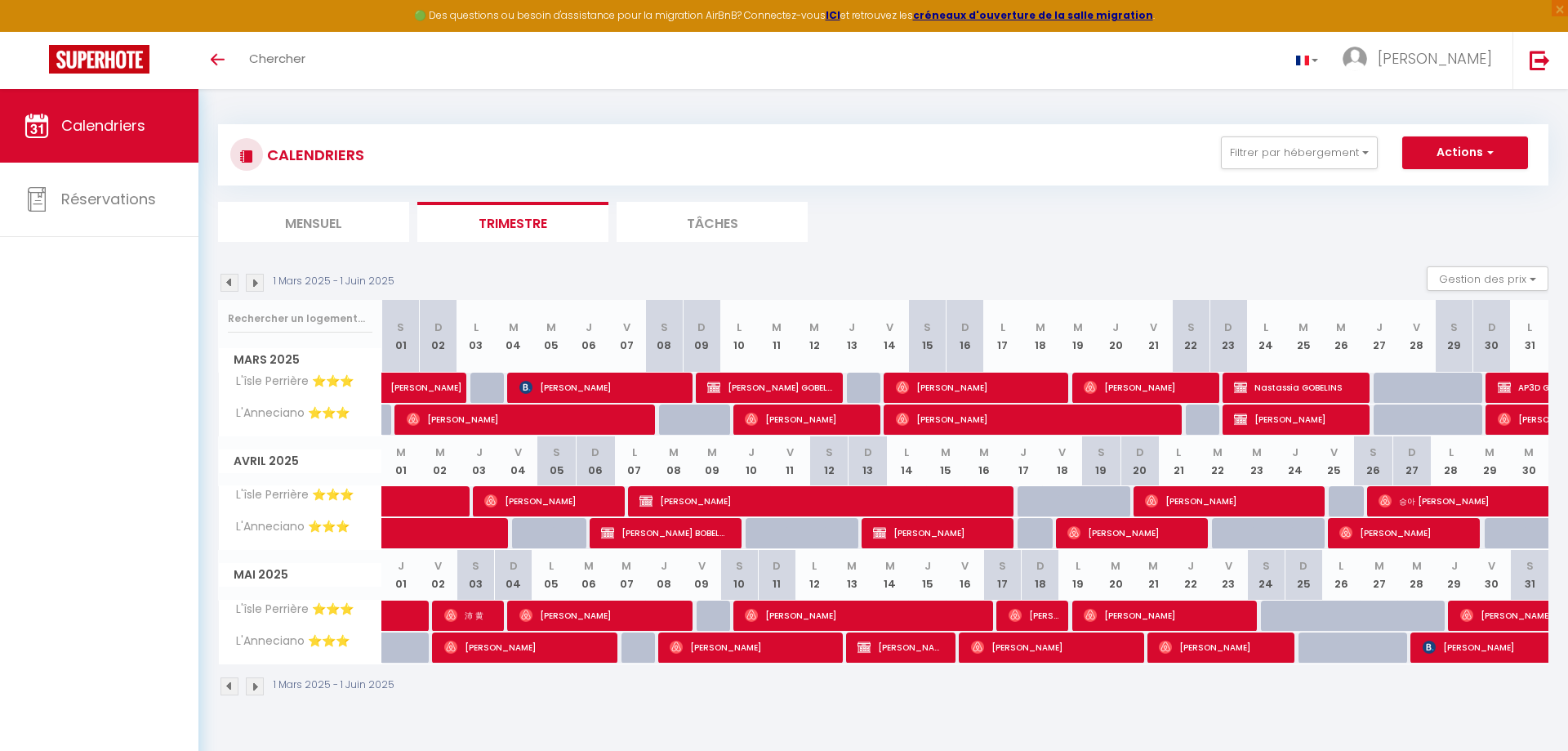
click at [227, 283] on img at bounding box center [230, 282] width 18 height 18
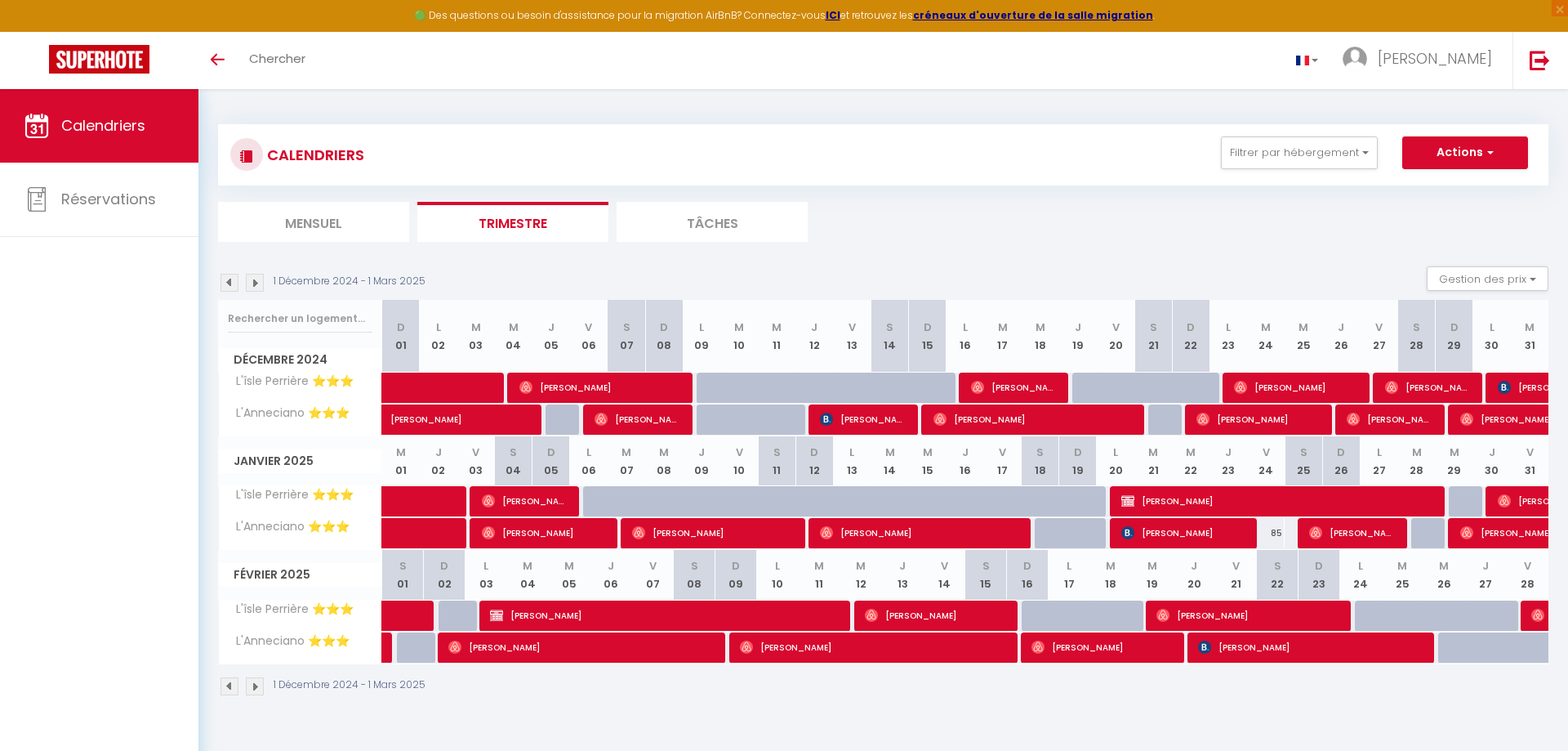
click at [250, 282] on img at bounding box center [255, 282] width 18 height 18
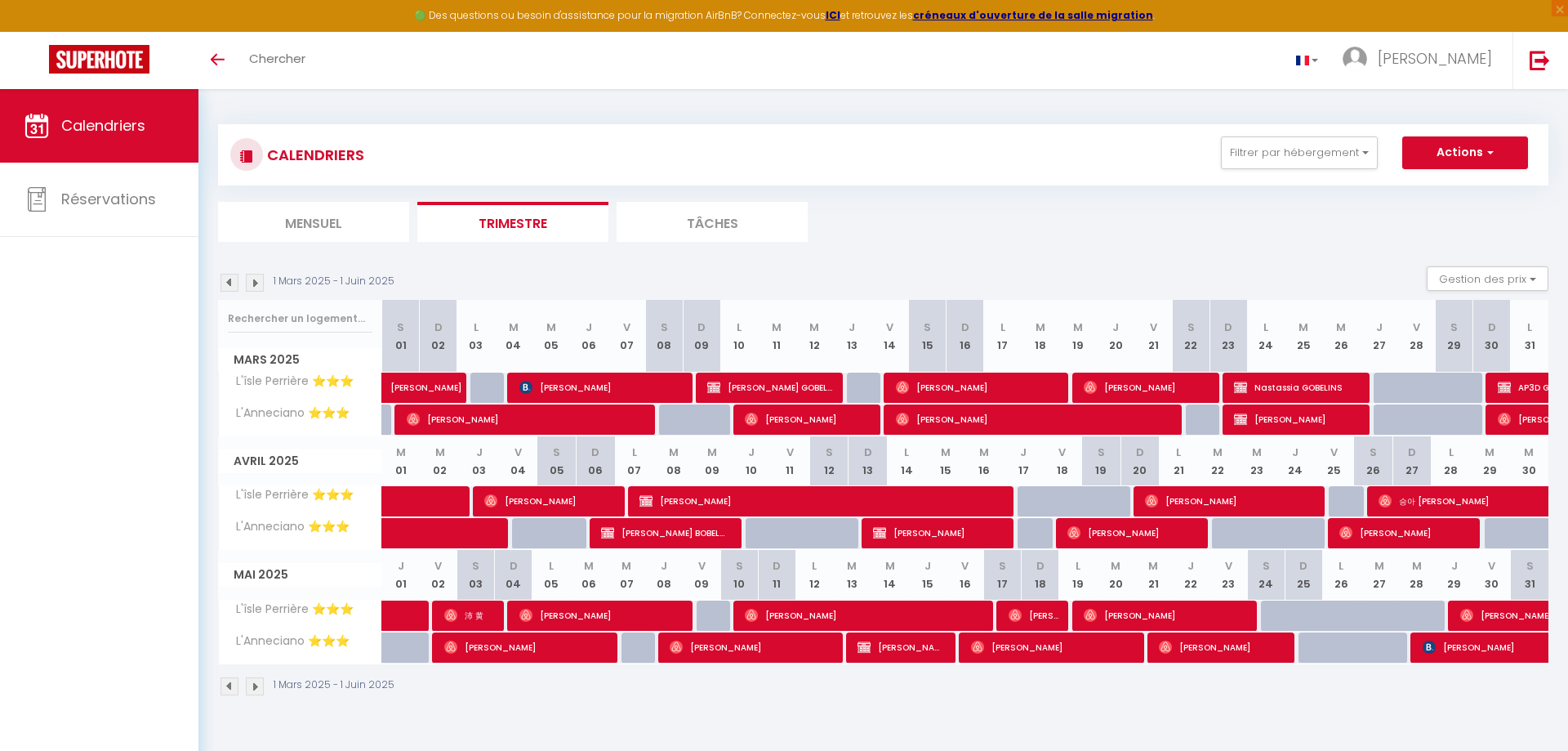
click at [250, 282] on img at bounding box center [255, 282] width 18 height 18
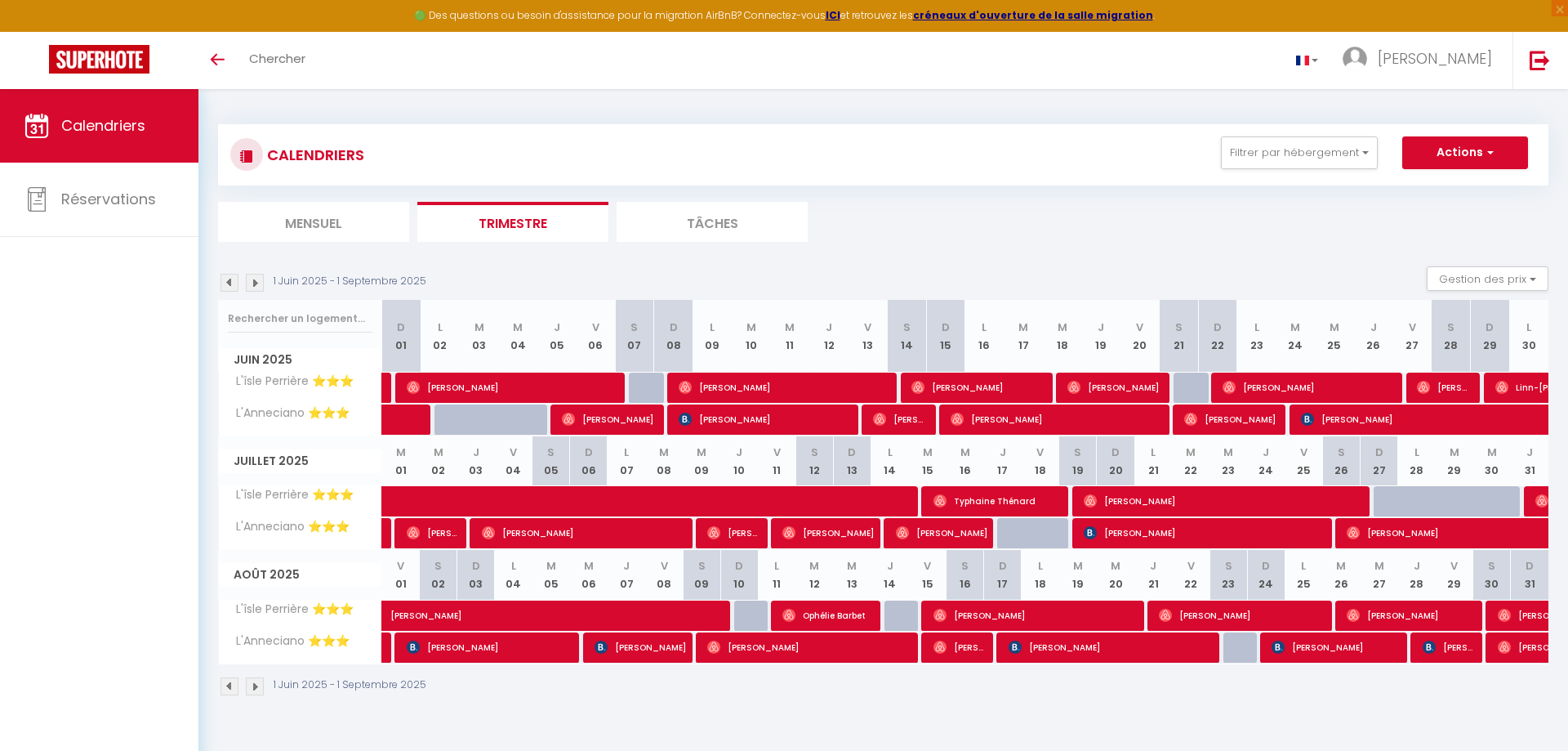
click at [251, 279] on img at bounding box center [255, 282] width 18 height 18
